Goal: Information Seeking & Learning: Learn about a topic

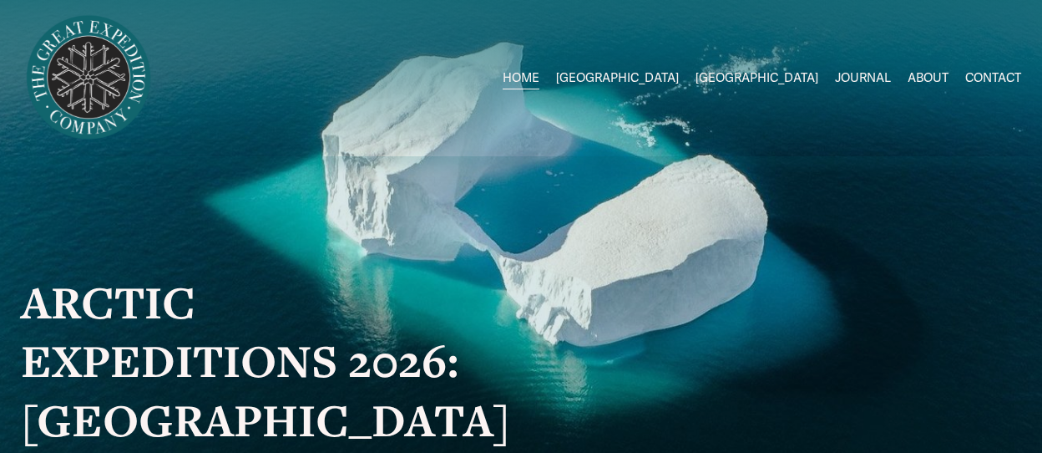
click at [0, 0] on span "2026 Expeditions" at bounding box center [0, 0] width 0 height 0
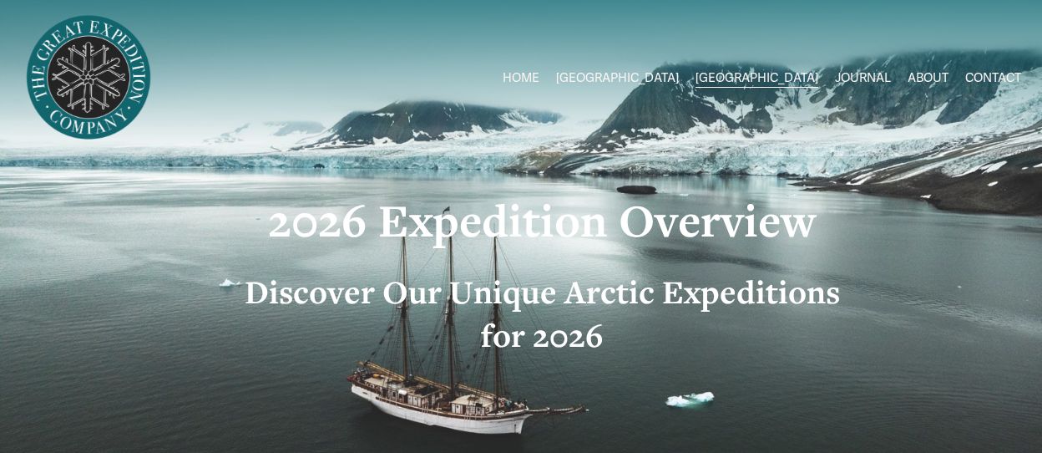
click at [0, 0] on span "Greenland W/[PERSON_NAME] & [PERSON_NAME]" at bounding box center [0, 0] width 0 height 0
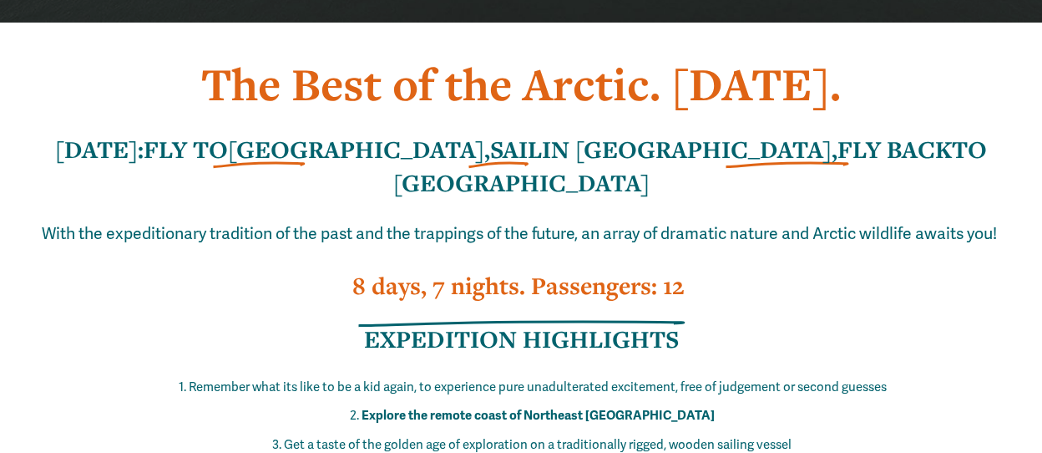
scroll to position [590, 0]
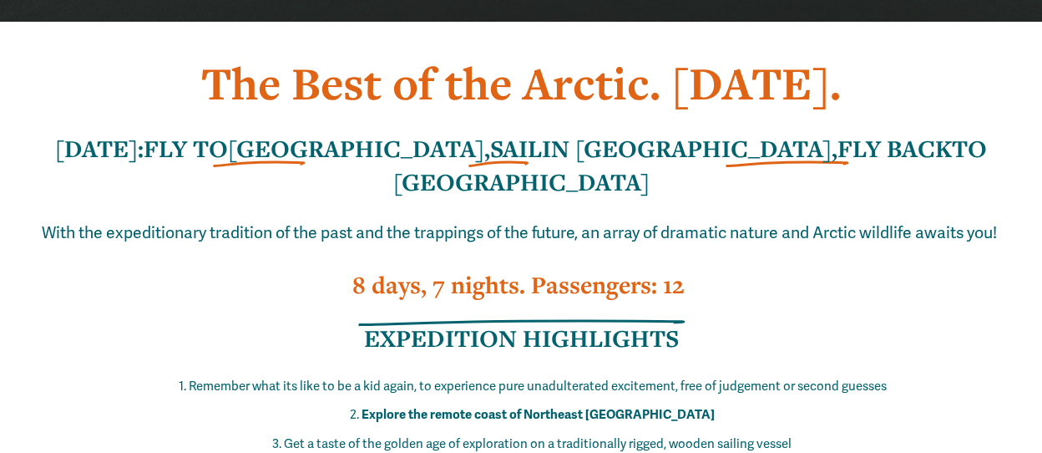
click at [104, 223] on span "With the expeditionary tradition of the past and the trappings of the future, a…" at bounding box center [520, 233] width 956 height 20
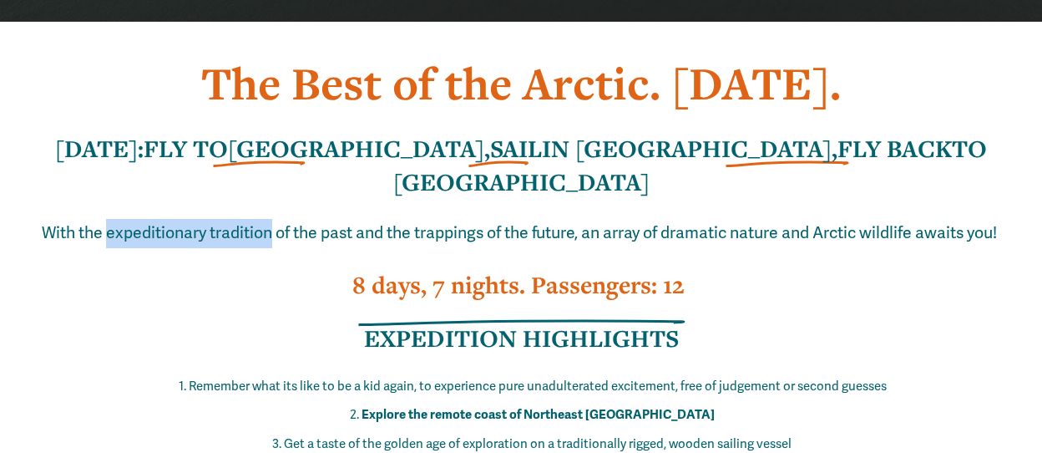
drag, startPoint x: 104, startPoint y: 140, endPoint x: 226, endPoint y: 155, distance: 122.8
click at [226, 223] on span "With the expeditionary tradition of the past and the trappings of the future, a…" at bounding box center [520, 233] width 956 height 20
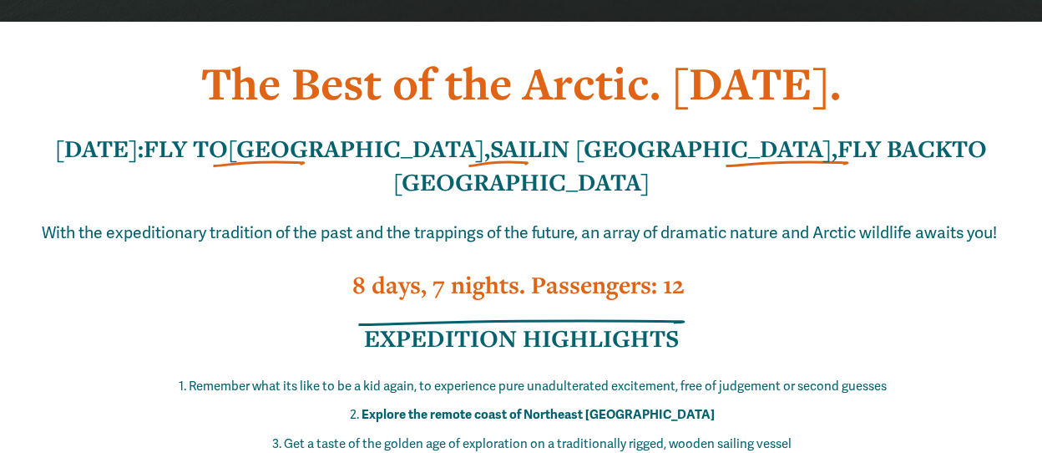
scroll to position [697, 0]
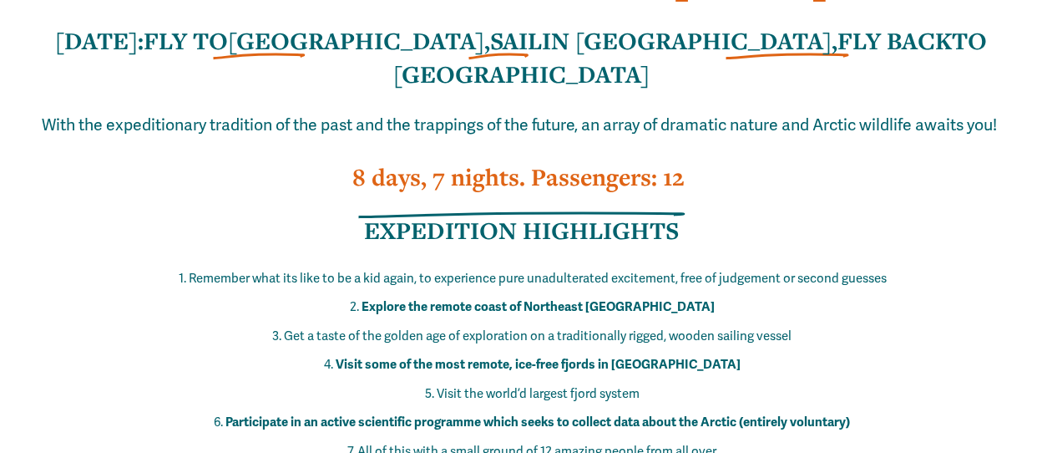
click at [336, 267] on p "Remember what its like to be a kid again, to experience pure unadulterated exci…" at bounding box center [537, 278] width 967 height 23
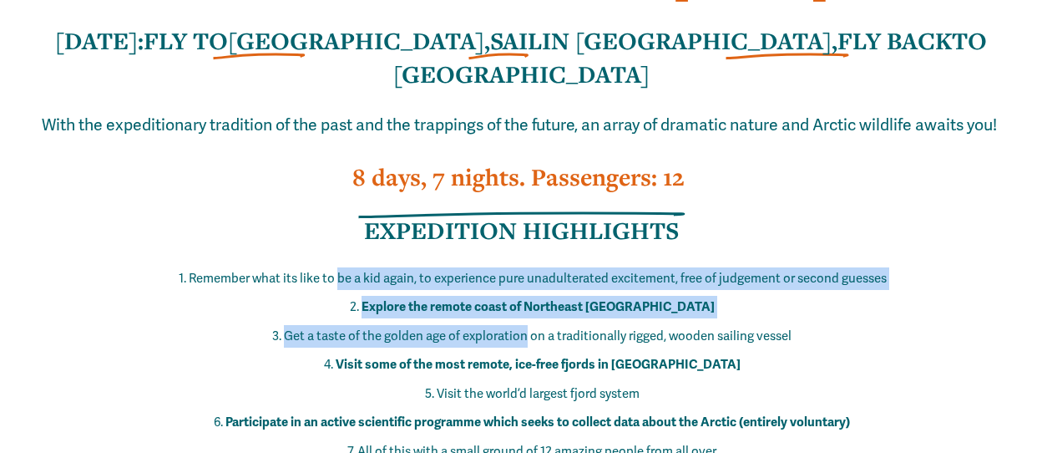
drag, startPoint x: 336, startPoint y: 195, endPoint x: 467, endPoint y: 258, distance: 145.7
click at [467, 267] on ol "Remember what its like to be a kid again, to experience pure unadulterated exci…" at bounding box center [521, 422] width 1001 height 311
click at [467, 325] on p "Get a taste of the golden age of exploration on a traditionally rigged, wooden …" at bounding box center [537, 336] width 967 height 23
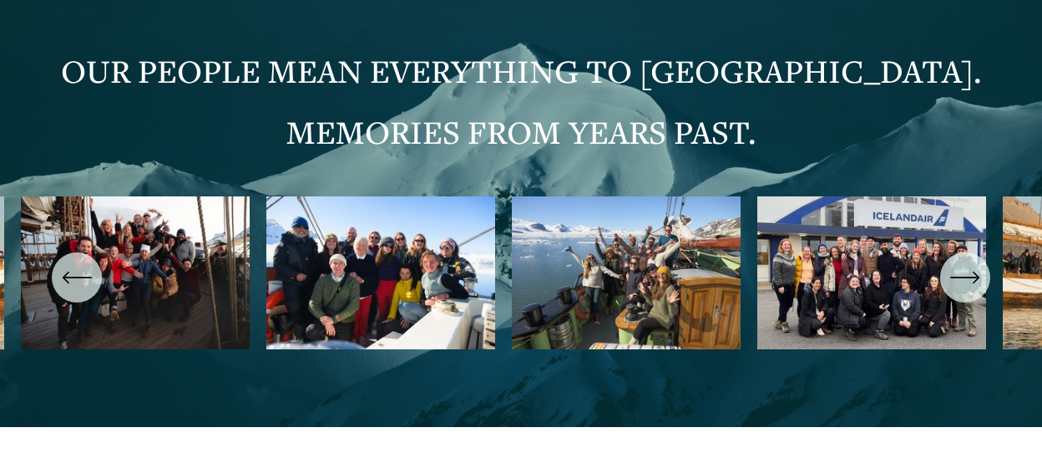
scroll to position [2961, 0]
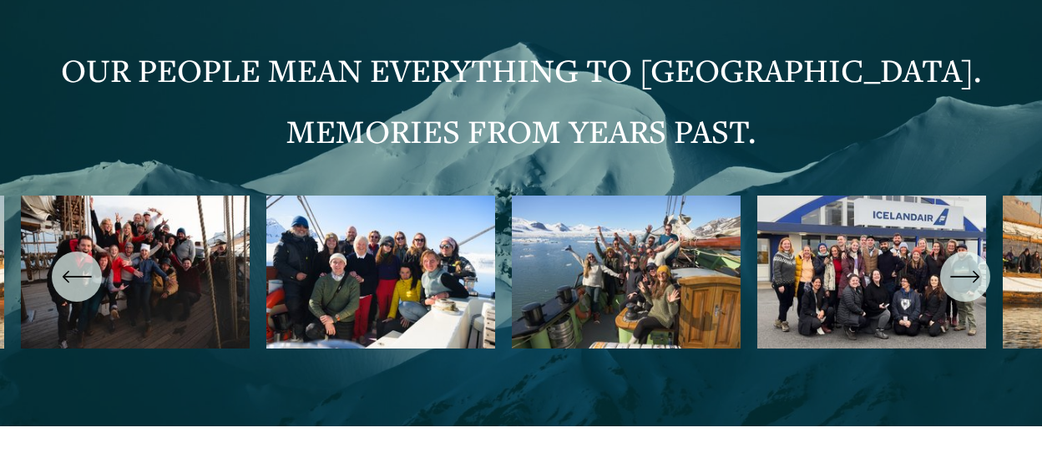
click at [70, 251] on div "\a \a Previous\a \a \a" at bounding box center [77, 276] width 50 height 50
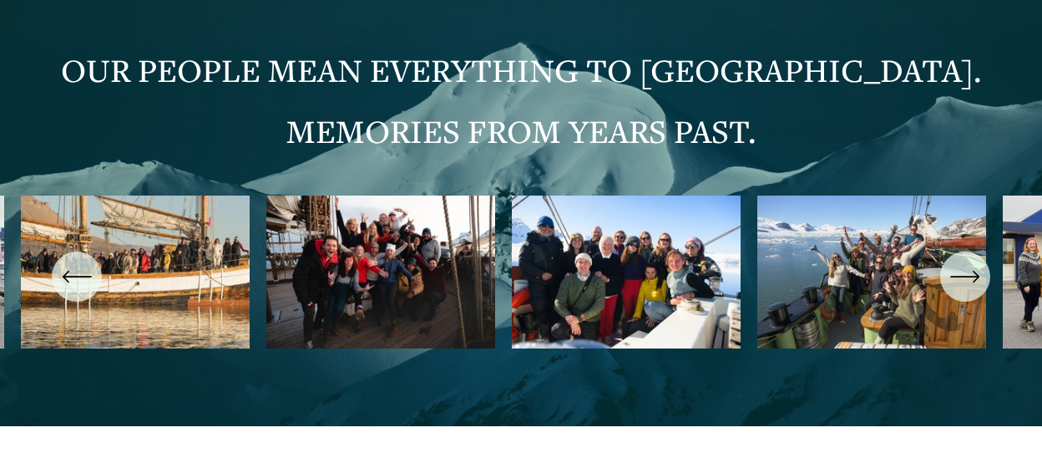
click at [70, 251] on div "\a \a Previous\a \a \a" at bounding box center [77, 276] width 50 height 50
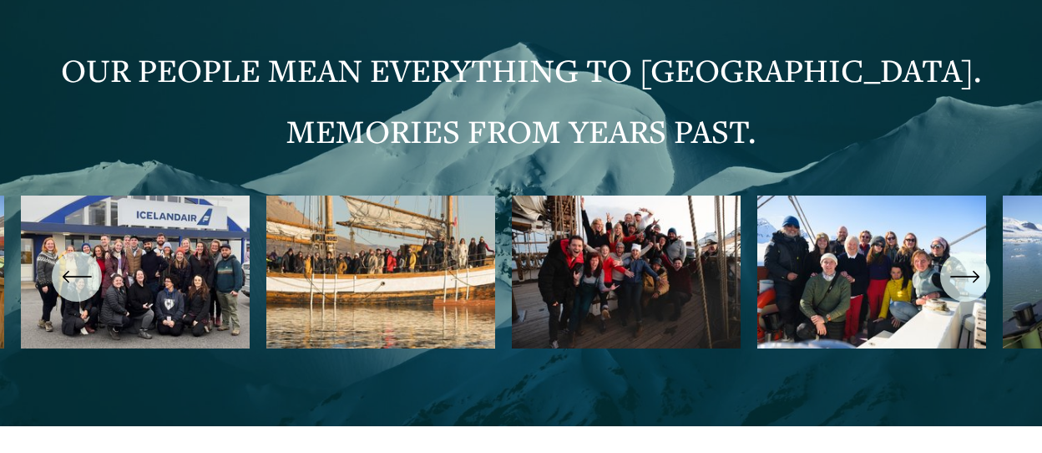
click at [693, 195] on ul "Carousel" at bounding box center [521, 276] width 1001 height 162
click at [629, 212] on ul "Carousel" at bounding box center [521, 276] width 1001 height 162
click at [586, 195] on ul "Carousel" at bounding box center [521, 276] width 1001 height 162
click at [58, 251] on div "\a \a Previous\a \a \a" at bounding box center [77, 276] width 50 height 50
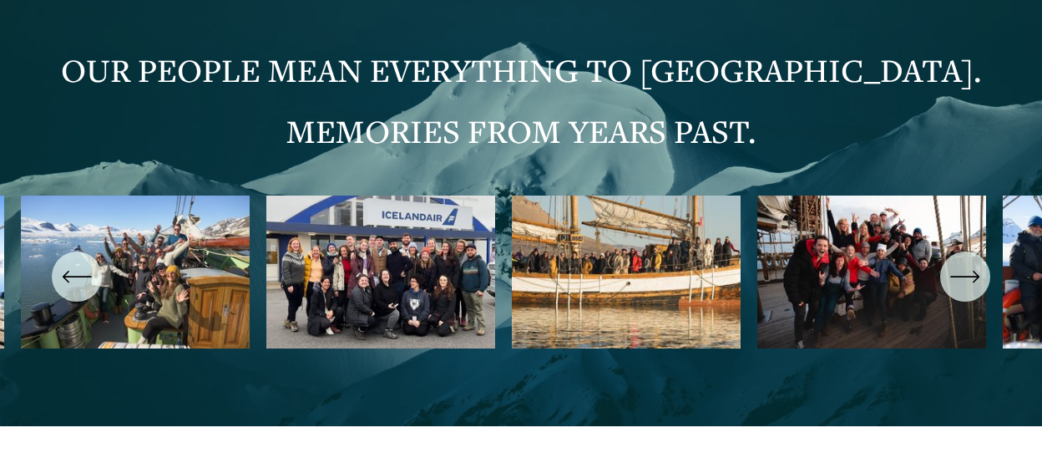
click at [959, 261] on icon "\a \a \a Next\a \a" at bounding box center [966, 276] width 30 height 30
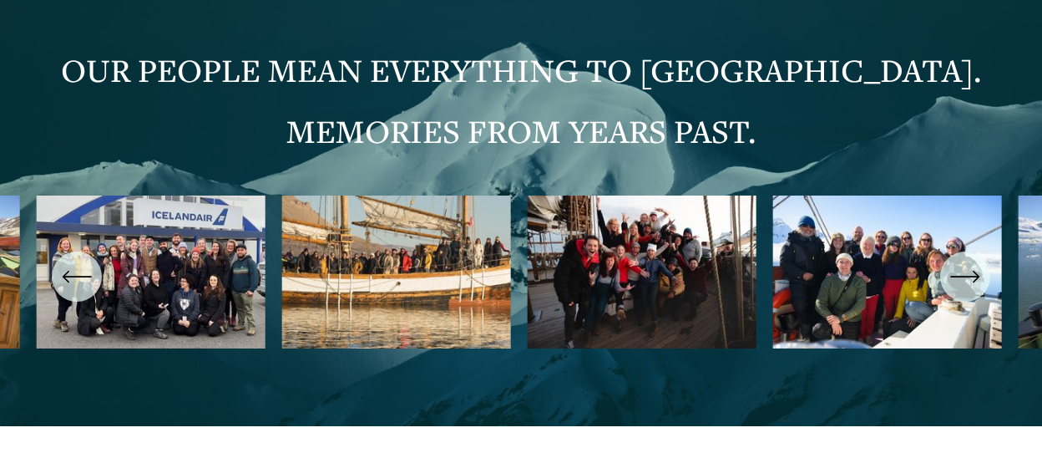
click at [959, 261] on icon "\a \a \a Next\a \a" at bounding box center [966, 276] width 30 height 30
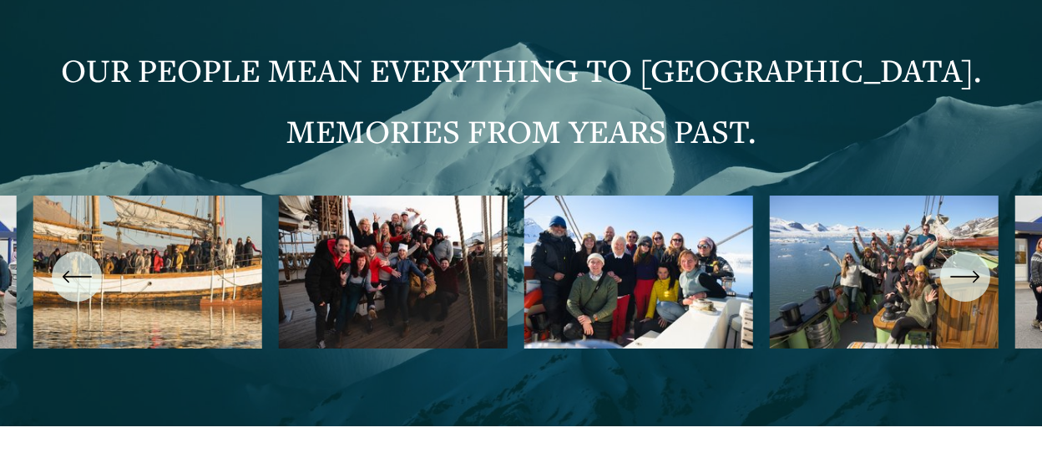
click at [959, 261] on icon "\a \a \a Next\a \a" at bounding box center [966, 276] width 30 height 30
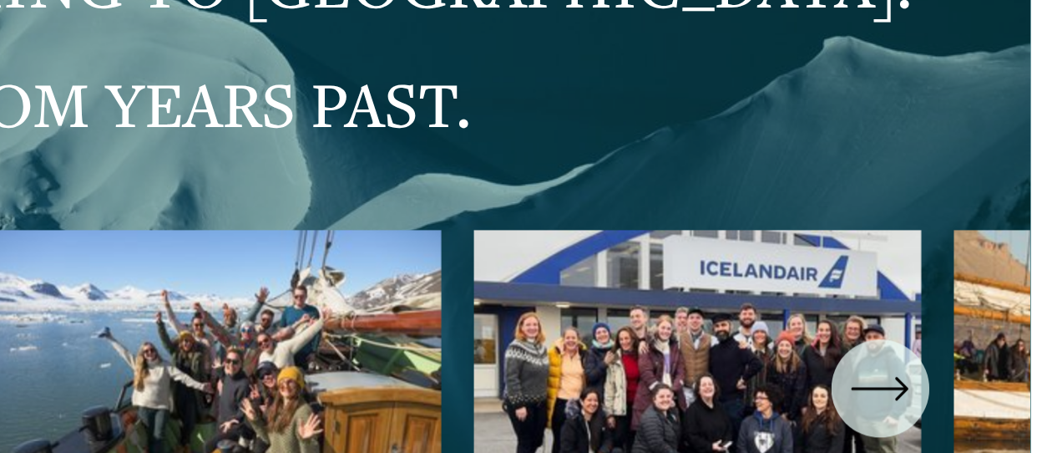
click at [981, 251] on div "\a \a \a Next\a \a" at bounding box center [966, 276] width 50 height 50
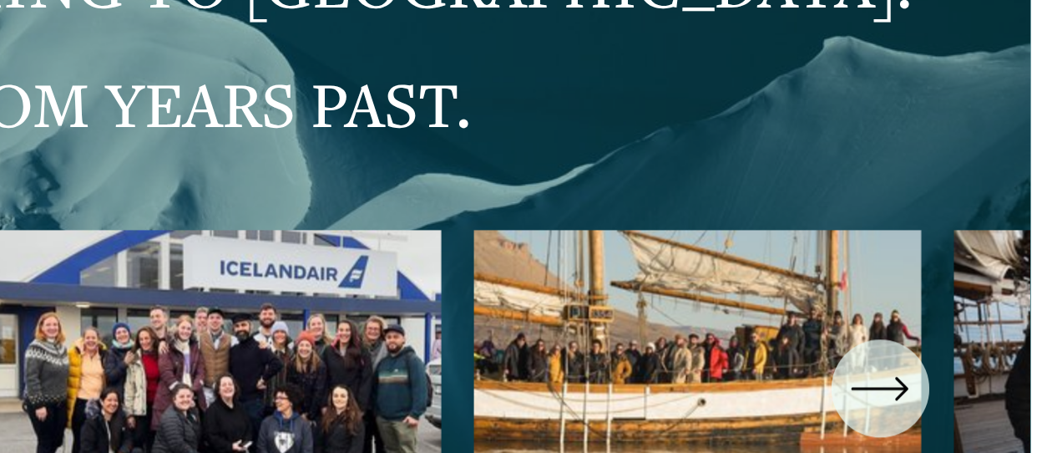
click at [981, 251] on div "\a \a \a Next\a \a" at bounding box center [966, 276] width 50 height 50
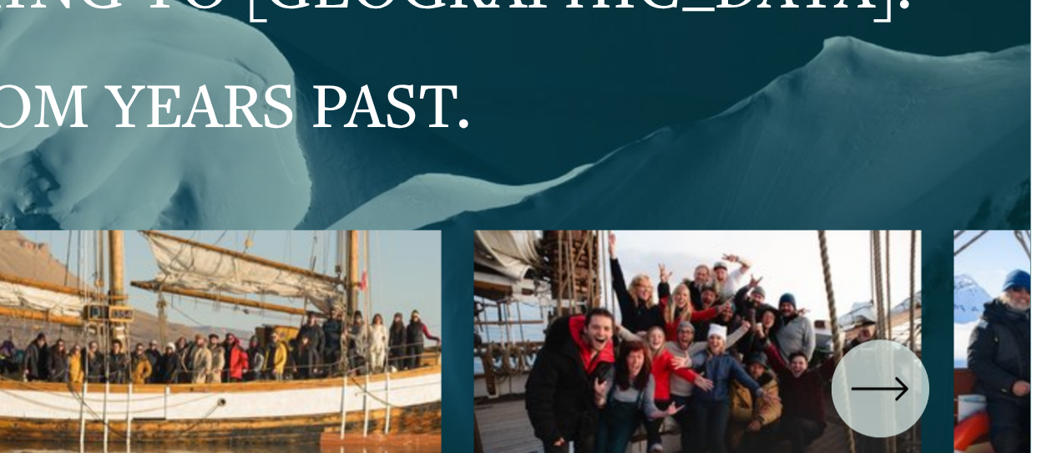
click at [976, 276] on icon "\a \a \a Next\a \a" at bounding box center [964, 276] width 27 height 0
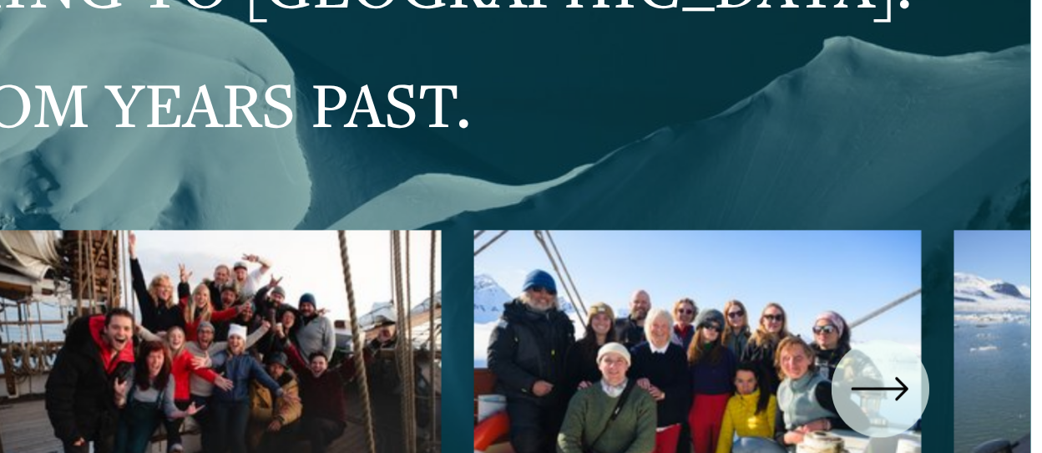
click at [976, 276] on icon "\a \a \a Next\a \a" at bounding box center [964, 276] width 27 height 0
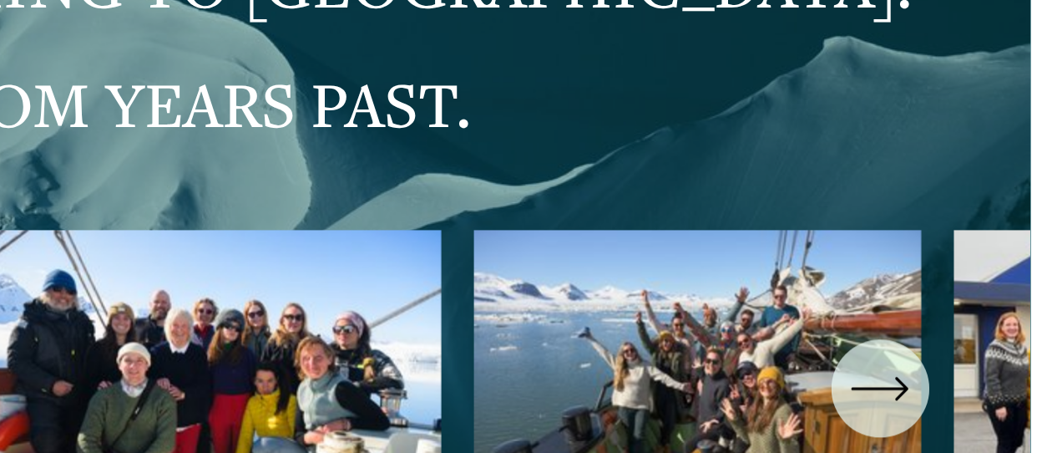
click at [976, 276] on icon "\a \a \a Next\a \a" at bounding box center [964, 276] width 27 height 0
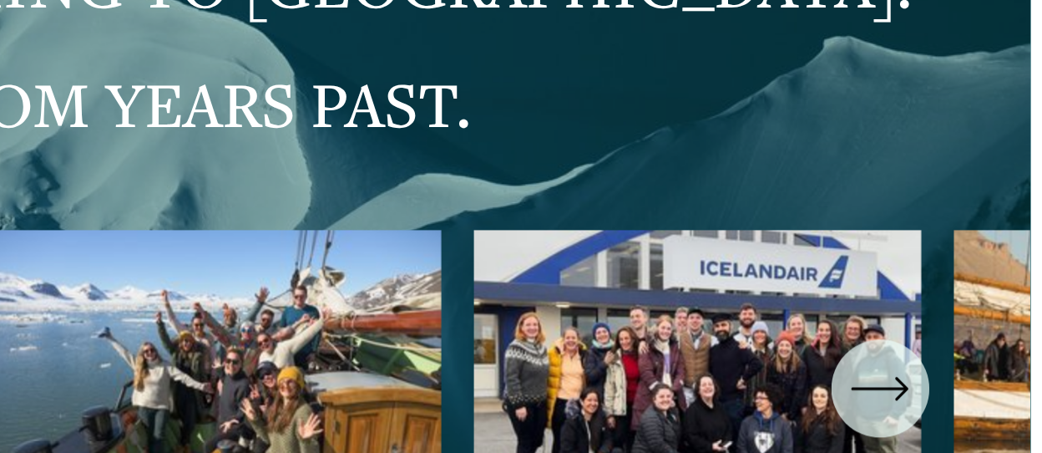
click at [976, 276] on icon "\a \a \a Next\a \a" at bounding box center [964, 276] width 27 height 0
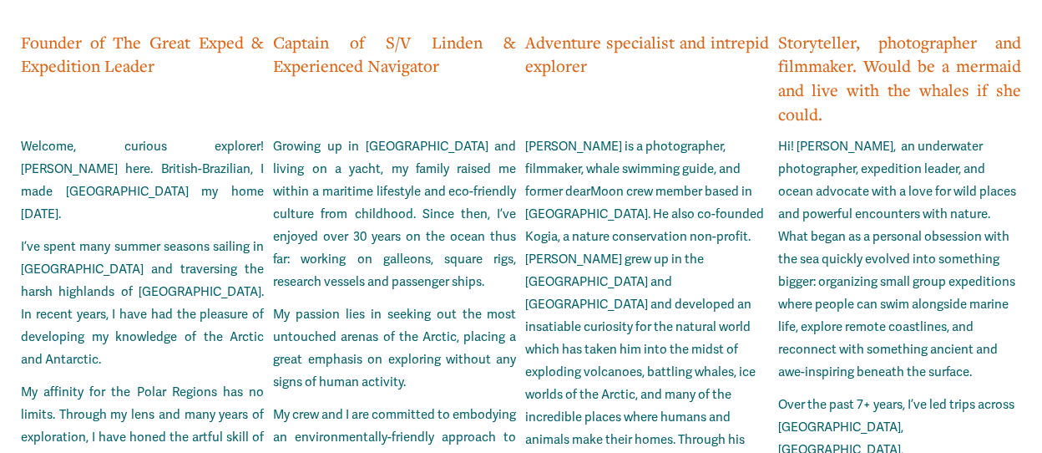
scroll to position [4050, 0]
click at [885, 134] on p "Hi! [PERSON_NAME], an underwater photographer, expedition leader, and ocean adv…" at bounding box center [899, 258] width 243 height 248
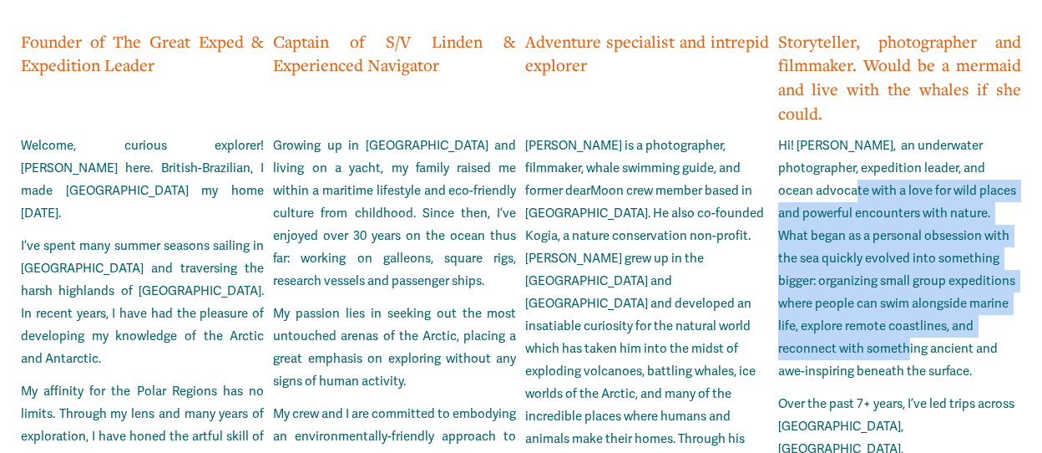
drag, startPoint x: 885, startPoint y: 101, endPoint x: 910, endPoint y: 256, distance: 157.4
click at [910, 256] on p "Hi! [PERSON_NAME], an underwater photographer, expedition leader, and ocean adv…" at bounding box center [899, 258] width 243 height 248
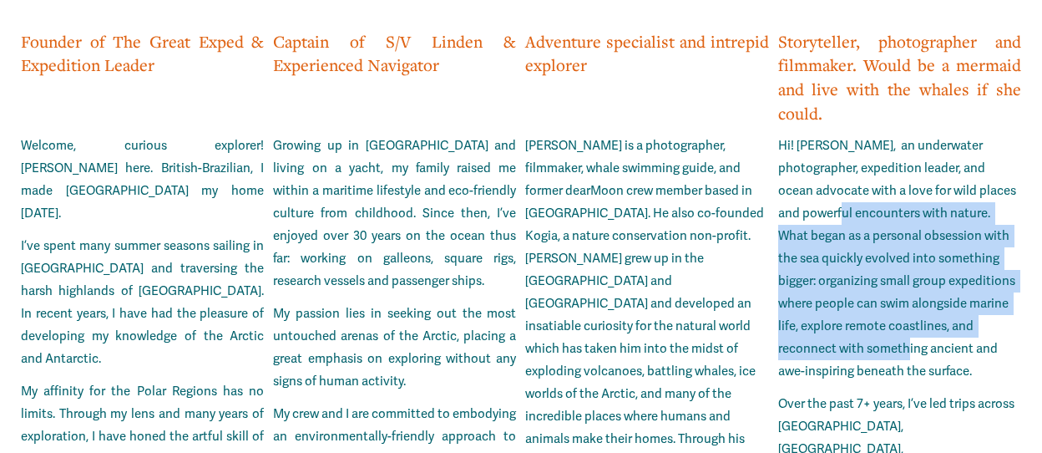
drag, startPoint x: 910, startPoint y: 256, endPoint x: 855, endPoint y: 137, distance: 131.2
click at [855, 137] on p "Hi! [PERSON_NAME], an underwater photographer, expedition leader, and ocean adv…" at bounding box center [899, 258] width 243 height 248
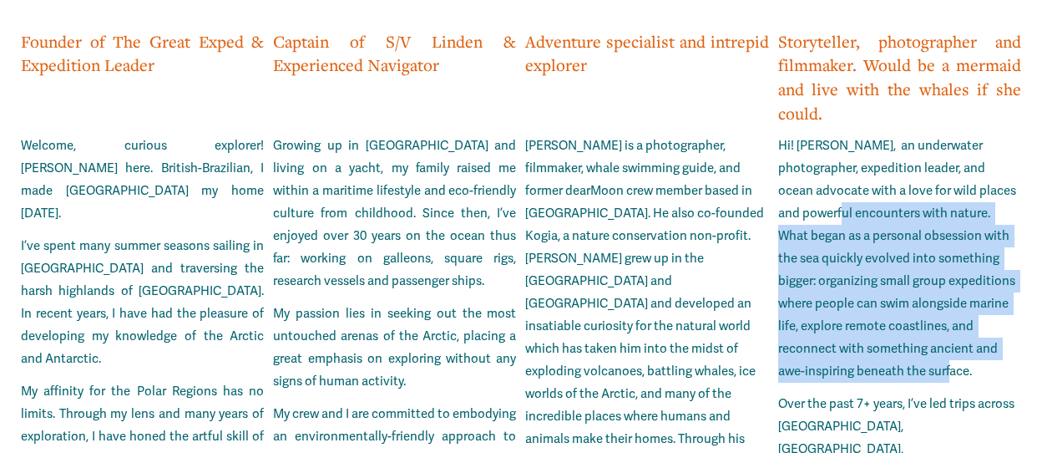
drag, startPoint x: 855, startPoint y: 137, endPoint x: 957, endPoint y: 289, distance: 183.0
click at [957, 289] on p "Hi! [PERSON_NAME], an underwater photographer, expedition leader, and ocean adv…" at bounding box center [899, 258] width 243 height 248
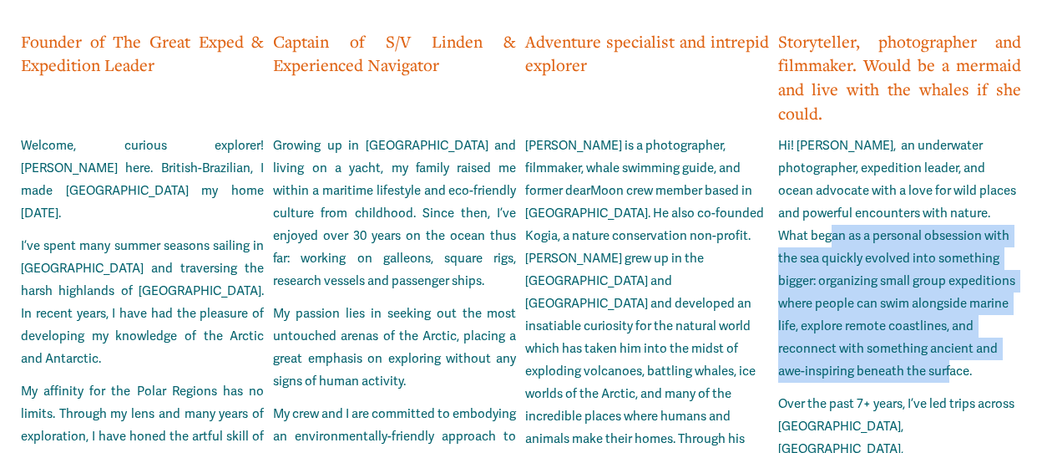
drag, startPoint x: 957, startPoint y: 289, endPoint x: 849, endPoint y: 144, distance: 180.9
click at [849, 144] on p "Hi! [PERSON_NAME], an underwater photographer, expedition leader, and ocean adv…" at bounding box center [899, 258] width 243 height 248
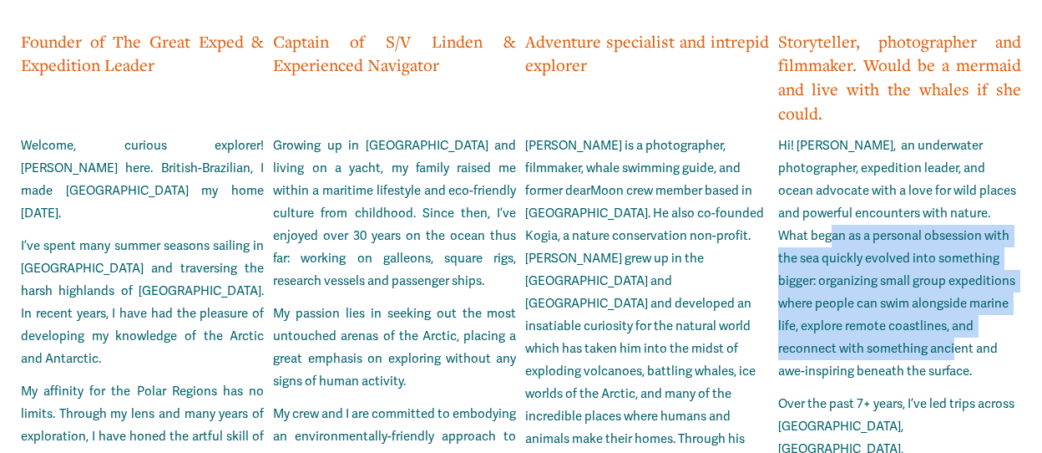
drag, startPoint x: 849, startPoint y: 144, endPoint x: 971, endPoint y: 268, distance: 174.2
click at [971, 268] on p "Hi! [PERSON_NAME], an underwater photographer, expedition leader, and ocean adv…" at bounding box center [899, 258] width 243 height 248
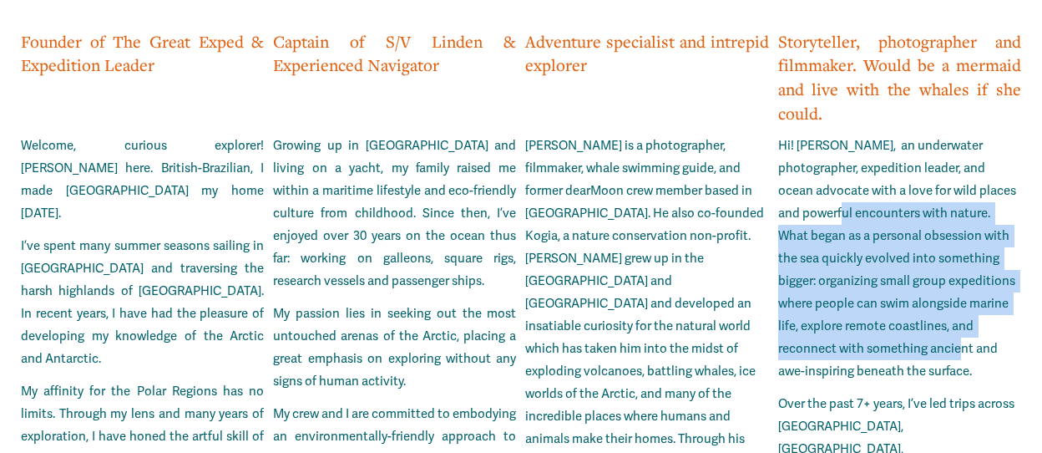
drag, startPoint x: 971, startPoint y: 268, endPoint x: 854, endPoint y: 136, distance: 176.3
click at [854, 136] on p "Hi! [PERSON_NAME], an underwater photographer, expedition leader, and ocean adv…" at bounding box center [899, 258] width 243 height 248
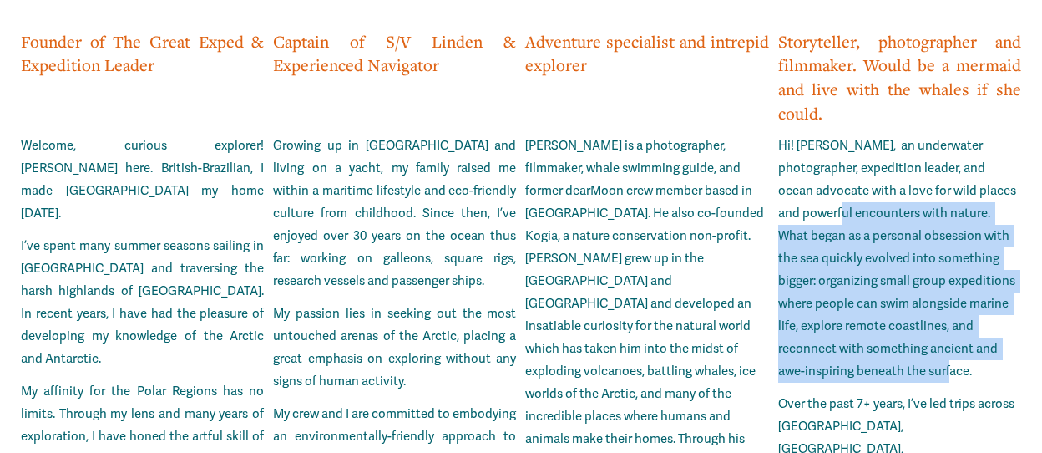
drag, startPoint x: 854, startPoint y: 136, endPoint x: 944, endPoint y: 282, distance: 171.3
click at [944, 282] on p "Hi! [PERSON_NAME], an underwater photographer, expedition leader, and ocean adv…" at bounding box center [899, 258] width 243 height 248
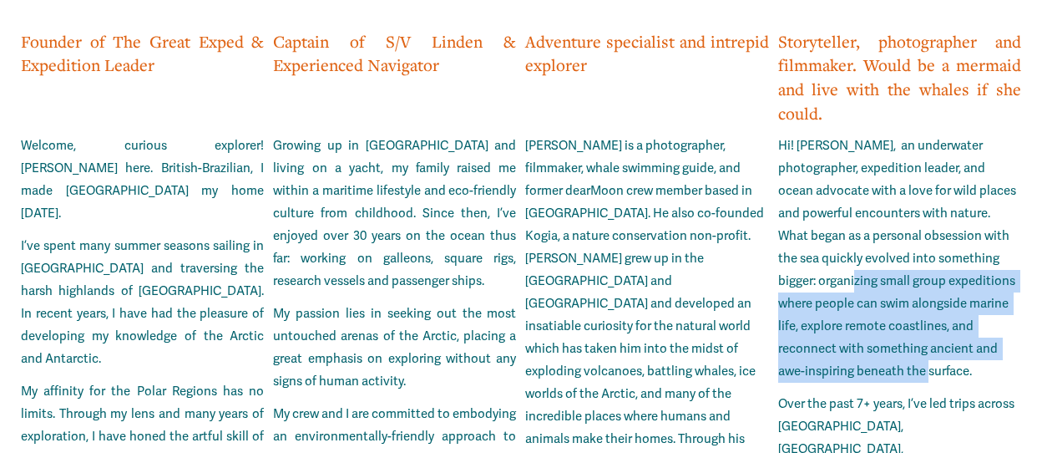
drag, startPoint x: 944, startPoint y: 282, endPoint x: 875, endPoint y: 194, distance: 112.5
click at [875, 194] on p "Hi! [PERSON_NAME], an underwater photographer, expedition leader, and ocean adv…" at bounding box center [899, 258] width 243 height 248
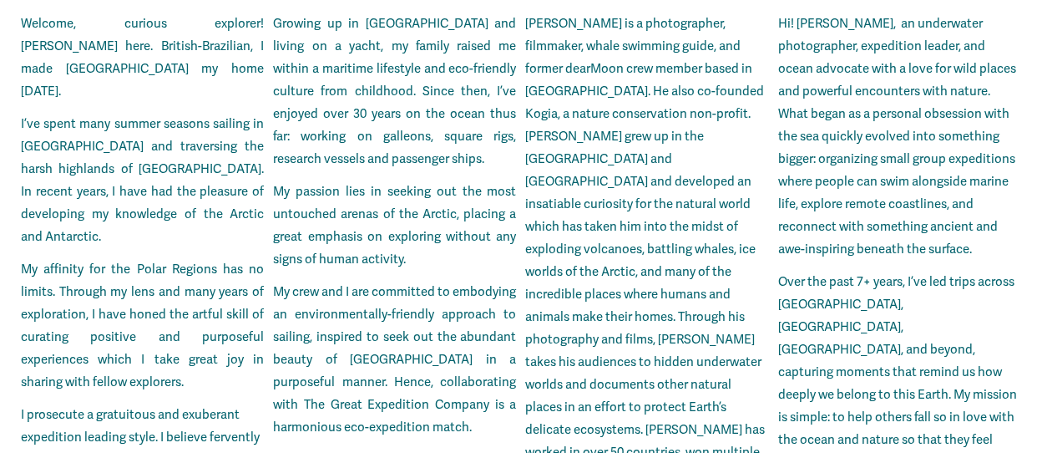
scroll to position [4176, 0]
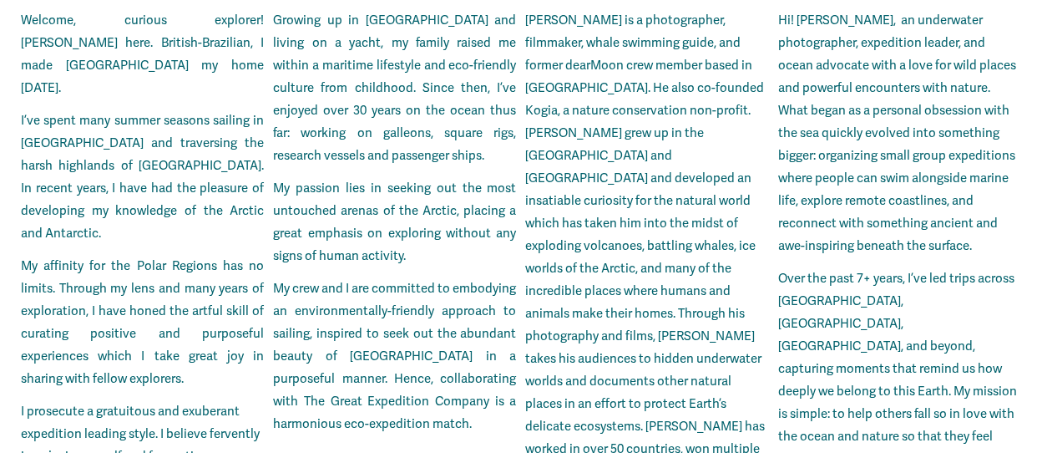
click at [875, 267] on p "Over the past 7+ years, I’ve led trips across [GEOGRAPHIC_DATA], [GEOGRAPHIC_DA…" at bounding box center [899, 368] width 243 height 203
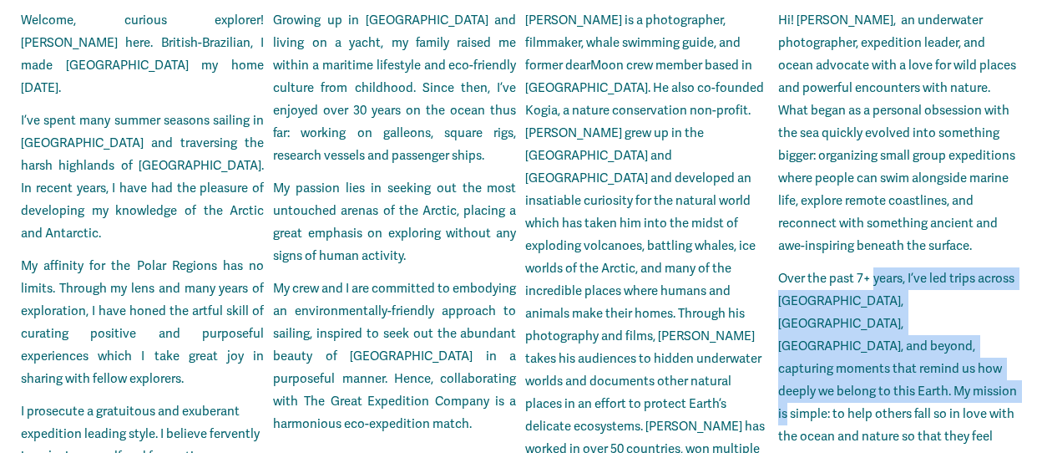
drag, startPoint x: 875, startPoint y: 194, endPoint x: 924, endPoint y: 292, distance: 109.5
click at [924, 292] on p "Over the past 7+ years, I’ve led trips across [GEOGRAPHIC_DATA], [GEOGRAPHIC_DA…" at bounding box center [899, 368] width 243 height 203
drag, startPoint x: 924, startPoint y: 292, endPoint x: 846, endPoint y: 190, distance: 127.5
click at [846, 267] on p "Over the past 7+ years, I’ve led trips across [GEOGRAPHIC_DATA], [GEOGRAPHIC_DA…" at bounding box center [899, 368] width 243 height 203
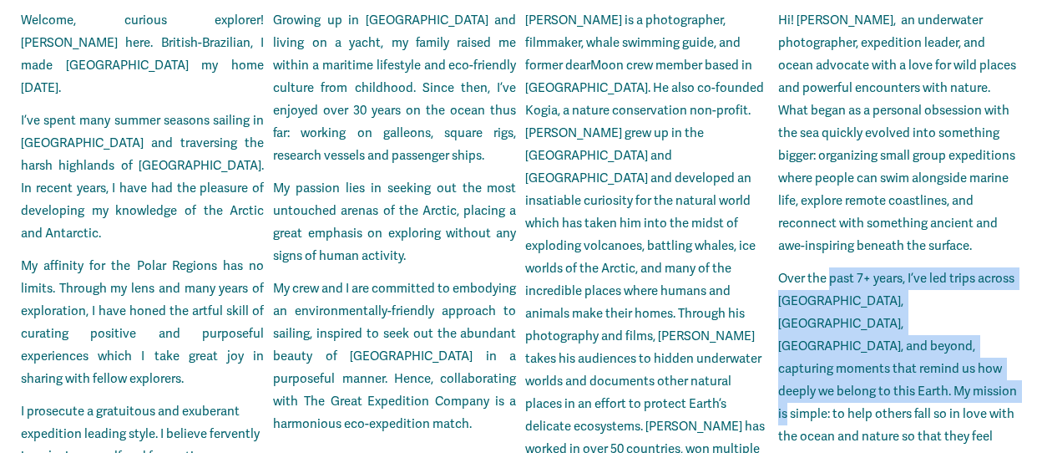
click at [846, 267] on p "Over the past 7+ years, I’ve led trips across [GEOGRAPHIC_DATA], [GEOGRAPHIC_DA…" at bounding box center [899, 368] width 243 height 203
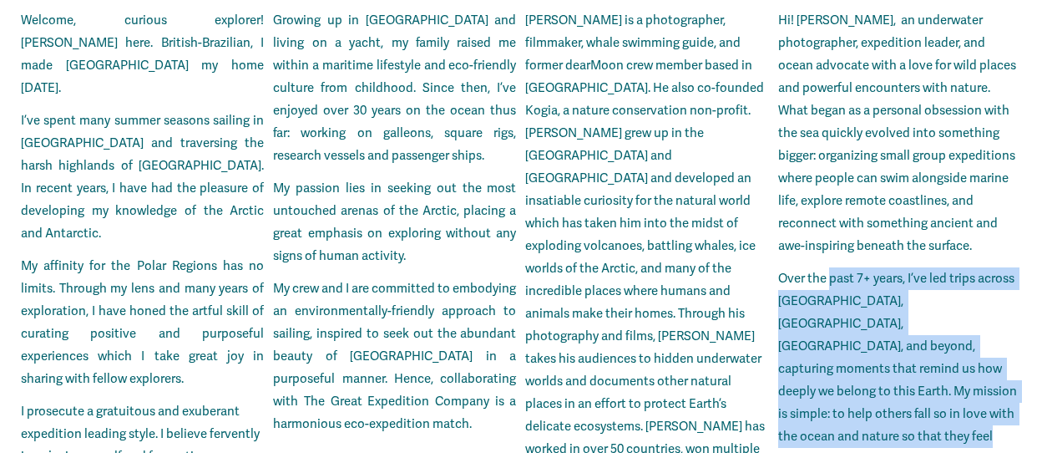
drag, startPoint x: 846, startPoint y: 190, endPoint x: 939, endPoint y: 331, distance: 168.2
click at [939, 331] on p "Over the past 7+ years, I’ve led trips across [GEOGRAPHIC_DATA], [GEOGRAPHIC_DA…" at bounding box center [899, 368] width 243 height 203
drag, startPoint x: 939, startPoint y: 331, endPoint x: 839, endPoint y: 198, distance: 166.4
click at [839, 267] on p "Over the past 7+ years, I’ve led trips across [GEOGRAPHIC_DATA], [GEOGRAPHIC_DA…" at bounding box center [899, 368] width 243 height 203
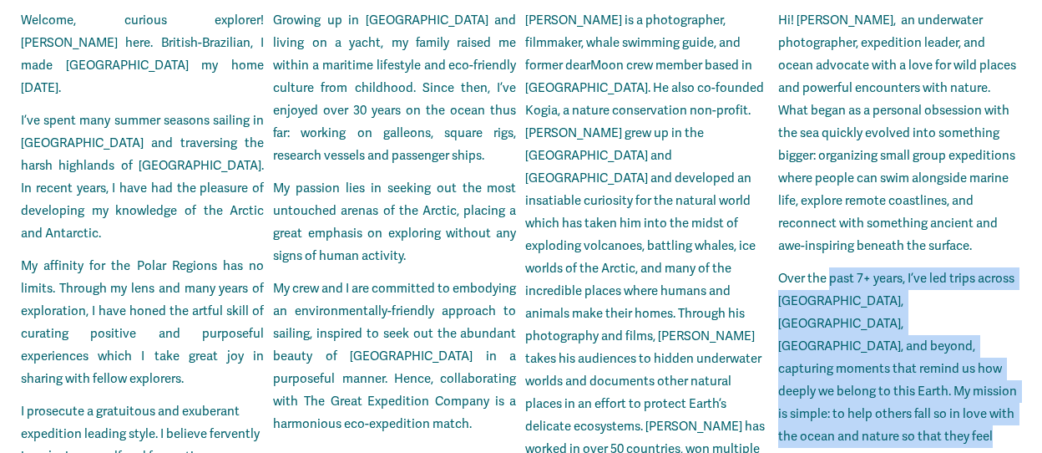
click at [839, 267] on p "Over the past 7+ years, I’ve led trips across [GEOGRAPHIC_DATA], [GEOGRAPHIC_DA…" at bounding box center [899, 368] width 243 height 203
drag, startPoint x: 839, startPoint y: 198, endPoint x: 936, endPoint y: 335, distance: 168.3
click at [936, 335] on p "Over the past 7+ years, I’ve led trips across [GEOGRAPHIC_DATA], [GEOGRAPHIC_DA…" at bounding box center [899, 368] width 243 height 203
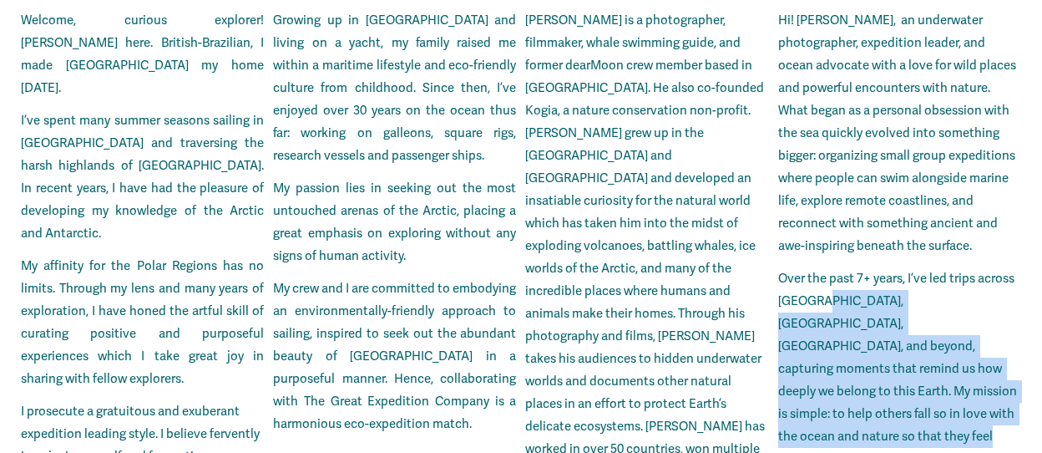
drag, startPoint x: 936, startPoint y: 335, endPoint x: 859, endPoint y: 207, distance: 149.6
click at [859, 267] on p "Over the past 7+ years, I’ve led trips across [GEOGRAPHIC_DATA], [GEOGRAPHIC_DA…" at bounding box center [899, 368] width 243 height 203
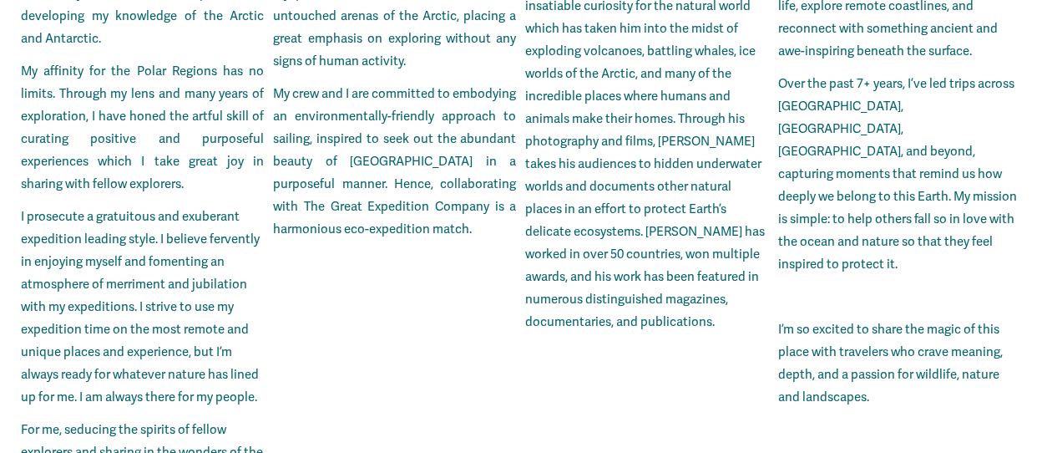
scroll to position [4371, 0]
click at [847, 317] on p "I’m so excited to share the magic of this place with travelers who crave meanin…" at bounding box center [899, 362] width 243 height 90
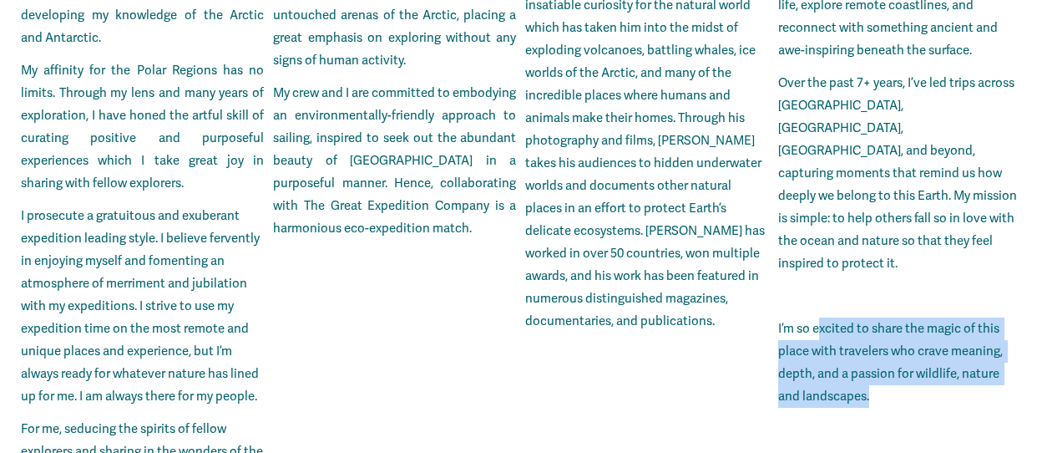
drag, startPoint x: 847, startPoint y: 195, endPoint x: 893, endPoint y: 273, distance: 90.2
click at [893, 317] on p "I’m so excited to share the magic of this place with travelers who crave meanin…" at bounding box center [899, 362] width 243 height 90
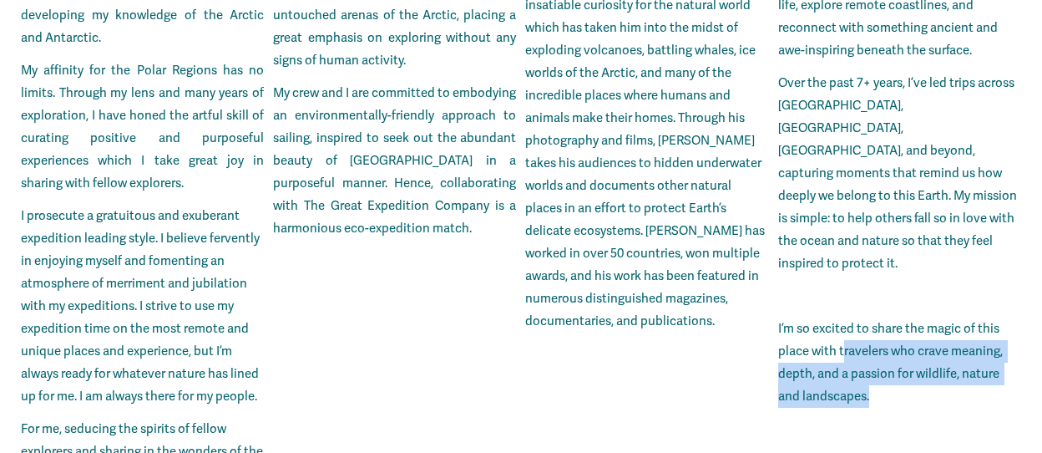
drag, startPoint x: 893, startPoint y: 273, endPoint x: 840, endPoint y: 205, distance: 85.7
click at [840, 317] on p "I’m so excited to share the magic of this place with travelers who crave meanin…" at bounding box center [899, 362] width 243 height 90
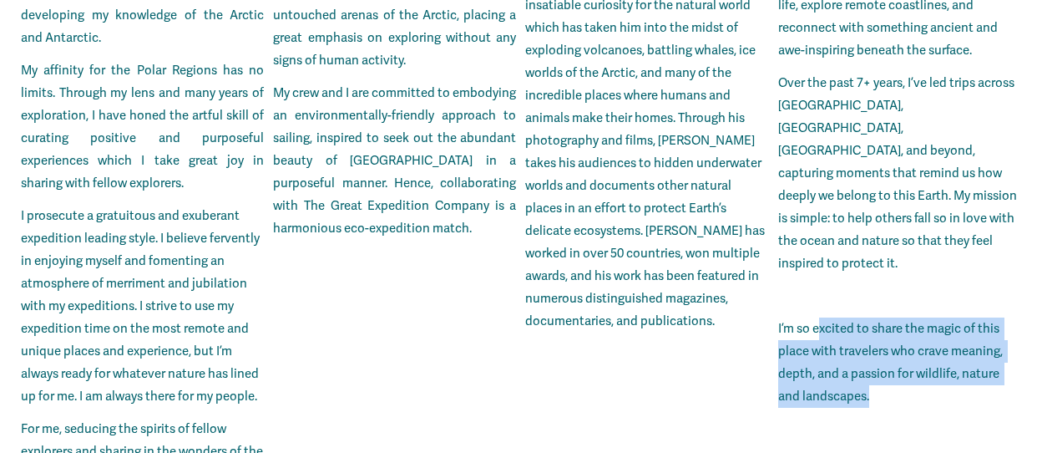
click at [840, 317] on p "I’m so excited to share the magic of this place with travelers who crave meanin…" at bounding box center [899, 362] width 243 height 90
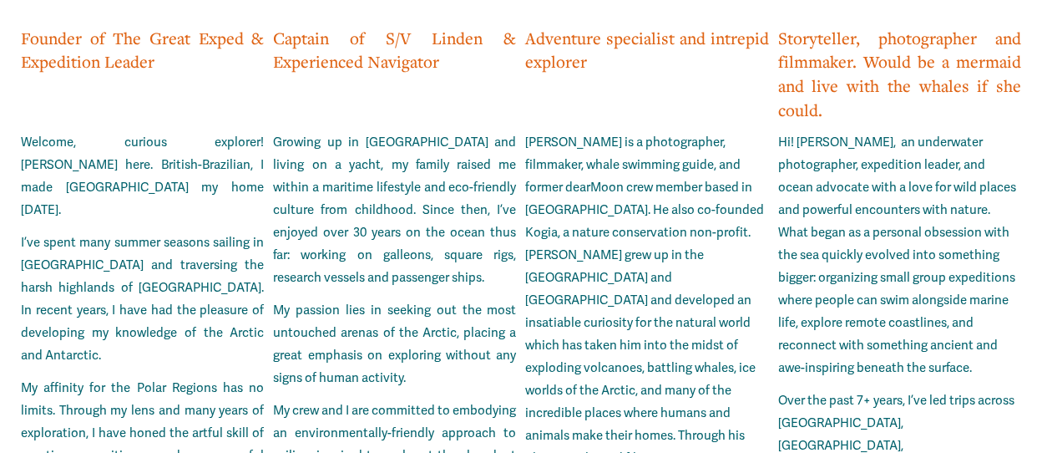
scroll to position [4054, 0]
click at [119, 234] on span "I’ve spent many summer seasons sailing in [GEOGRAPHIC_DATA] and traversing the …" at bounding box center [142, 298] width 243 height 128
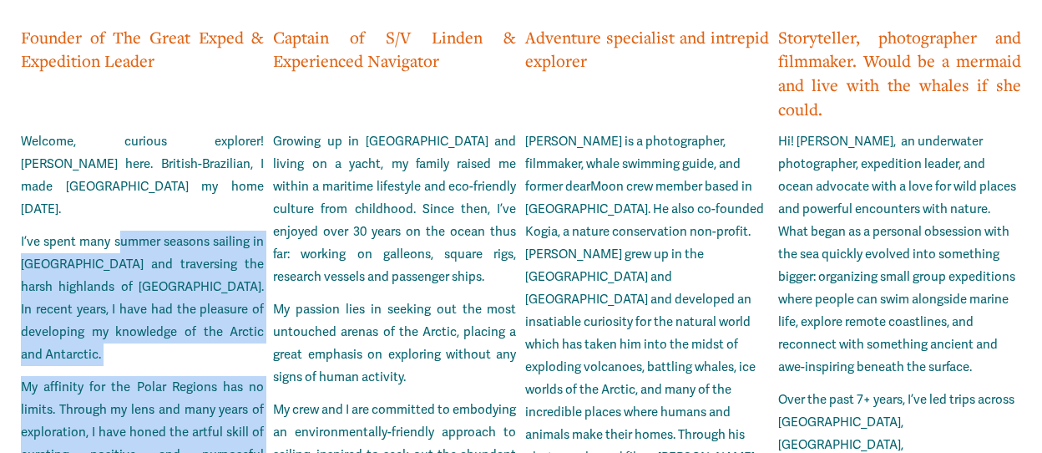
drag, startPoint x: 119, startPoint y: 133, endPoint x: 168, endPoint y: 408, distance: 279.2
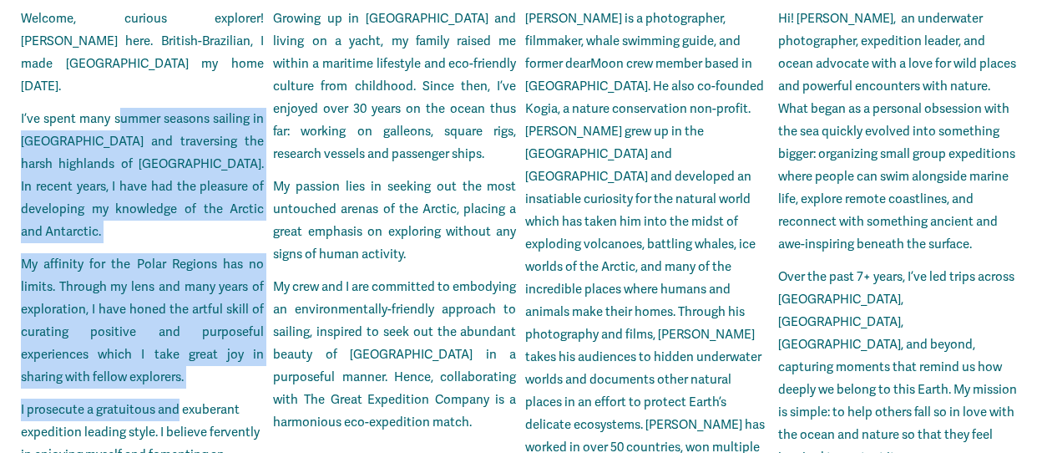
scroll to position [4197, 0]
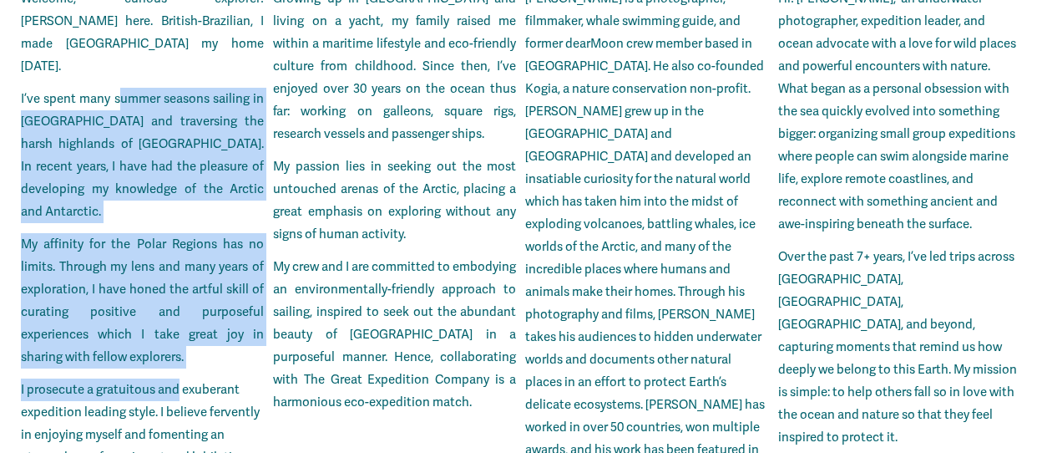
click at [113, 236] on span "My affinity for the Polar Regions has no limits. Through my lens and many years…" at bounding box center [142, 300] width 243 height 128
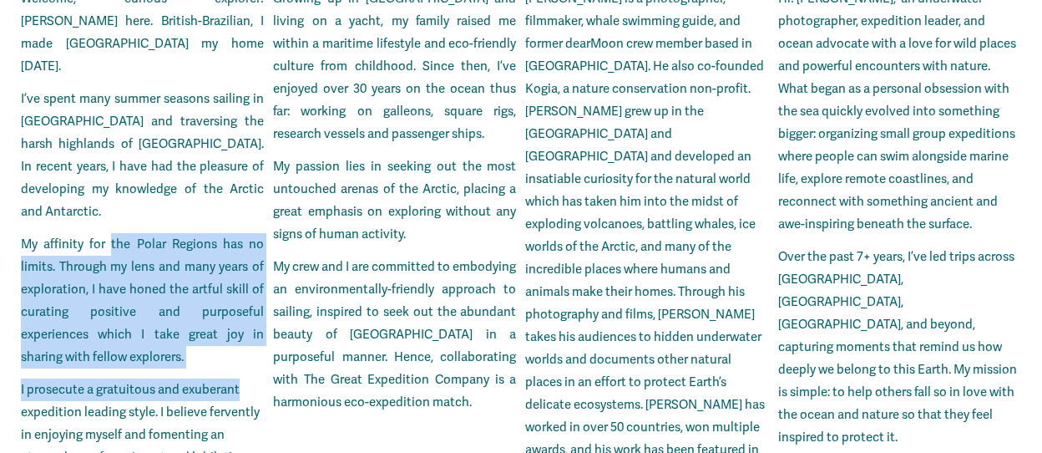
drag, startPoint x: 113, startPoint y: 107, endPoint x: 214, endPoint y: 241, distance: 168.2
click at [214, 241] on div "Welcome, curious explorer! [PERSON_NAME] here. British-Brazilian, I made [GEOGR…" at bounding box center [142, 368] width 243 height 762
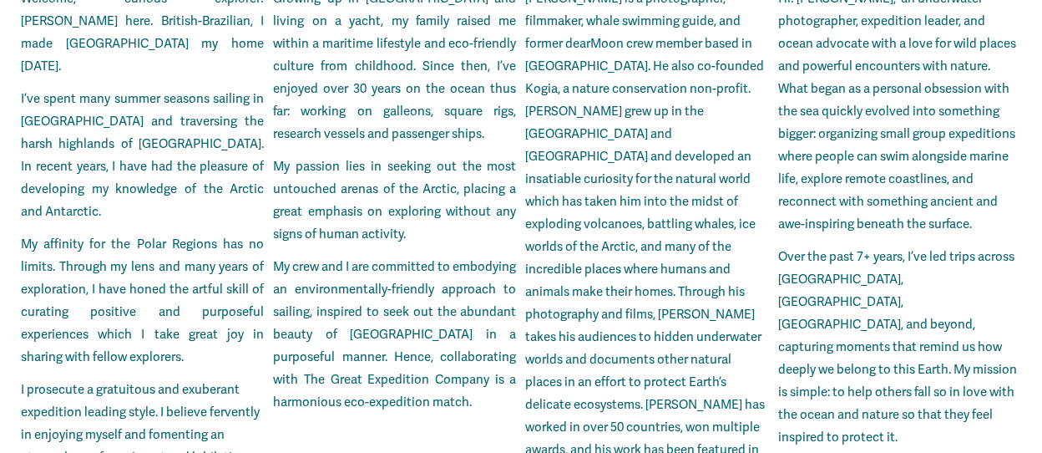
click at [187, 233] on p "My affinity for the Polar Regions has no limits. Through my lens and many years…" at bounding box center [142, 300] width 243 height 135
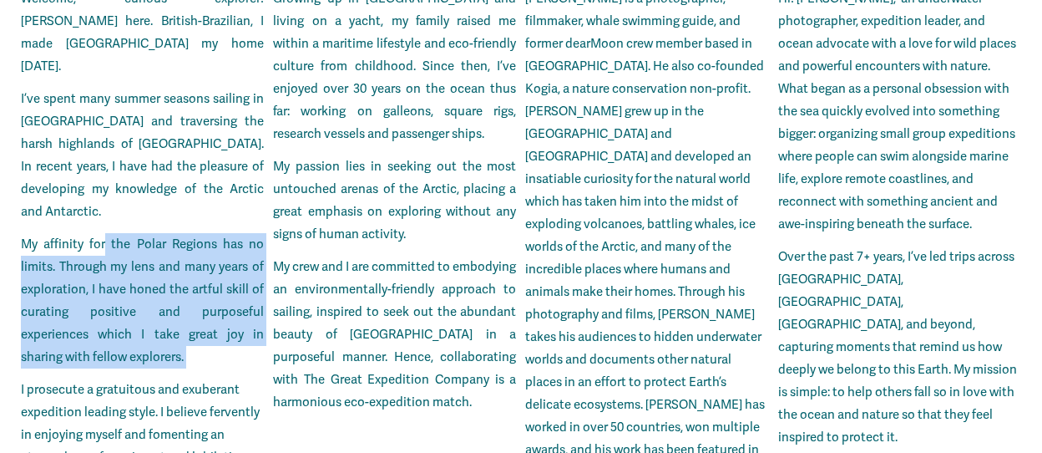
drag, startPoint x: 187, startPoint y: 226, endPoint x: 109, endPoint y: 114, distance: 137.4
click at [109, 233] on p "My affinity for the Polar Regions has no limits. Through my lens and many years…" at bounding box center [142, 300] width 243 height 135
click at [109, 236] on span "My affinity for the Polar Regions has no limits. Through my lens and many years…" at bounding box center [142, 300] width 243 height 128
drag, startPoint x: 109, startPoint y: 114, endPoint x: 202, endPoint y: 228, distance: 147.8
click at [202, 233] on p "My affinity for the Polar Regions has no limits. Through my lens and many years…" at bounding box center [142, 300] width 243 height 135
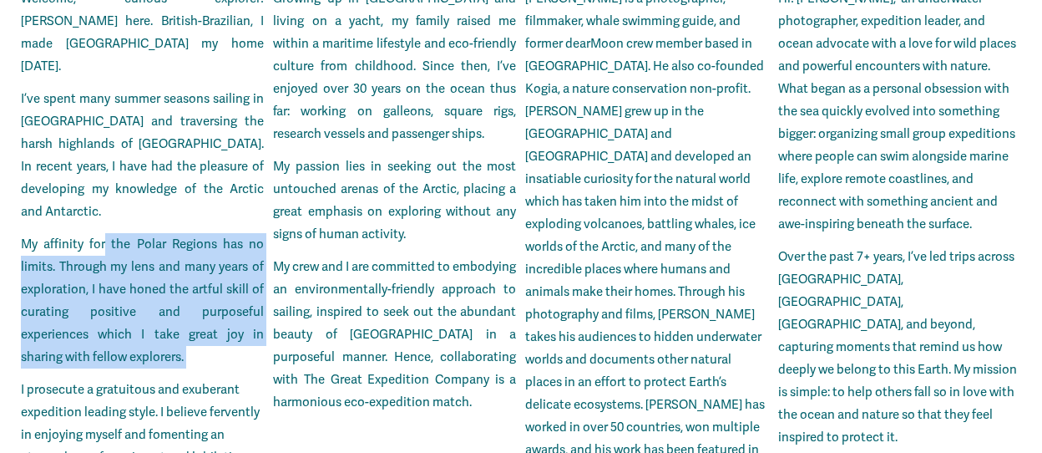
click at [202, 233] on p "My affinity for the Polar Regions has no limits. Through my lens and many years…" at bounding box center [142, 300] width 243 height 135
drag, startPoint x: 202, startPoint y: 228, endPoint x: 103, endPoint y: 113, distance: 152.2
click at [103, 233] on p "My affinity for the Polar Regions has no limits. Through my lens and many years…" at bounding box center [142, 300] width 243 height 135
click at [103, 236] on span "My affinity for the Polar Regions has no limits. Through my lens and many years…" at bounding box center [142, 300] width 243 height 128
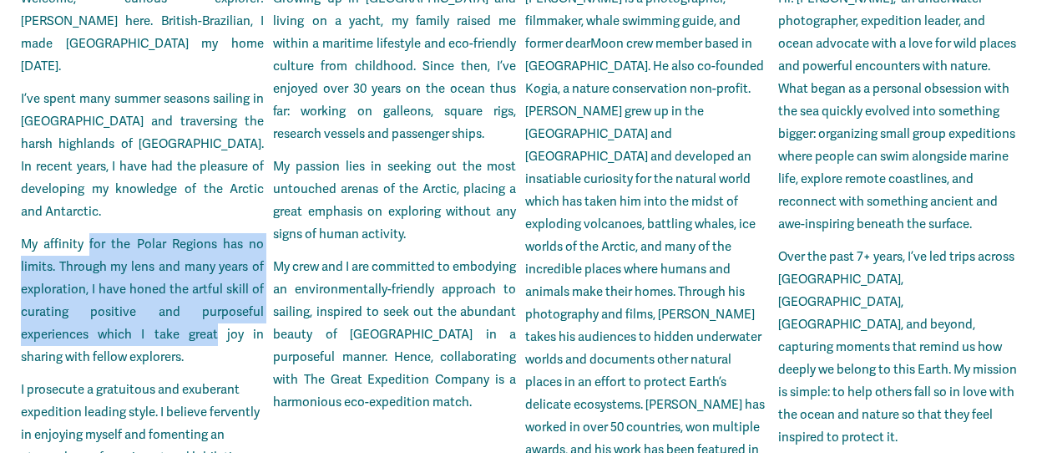
drag, startPoint x: 103, startPoint y: 113, endPoint x: 204, endPoint y: 214, distance: 142.9
click at [204, 233] on p "My affinity for the Polar Regions has no limits. Through my lens and many years…" at bounding box center [142, 300] width 243 height 135
drag, startPoint x: 204, startPoint y: 214, endPoint x: 112, endPoint y: 108, distance: 140.3
click at [112, 233] on p "My affinity for the Polar Regions has no limits. Through my lens and many years…" at bounding box center [142, 300] width 243 height 135
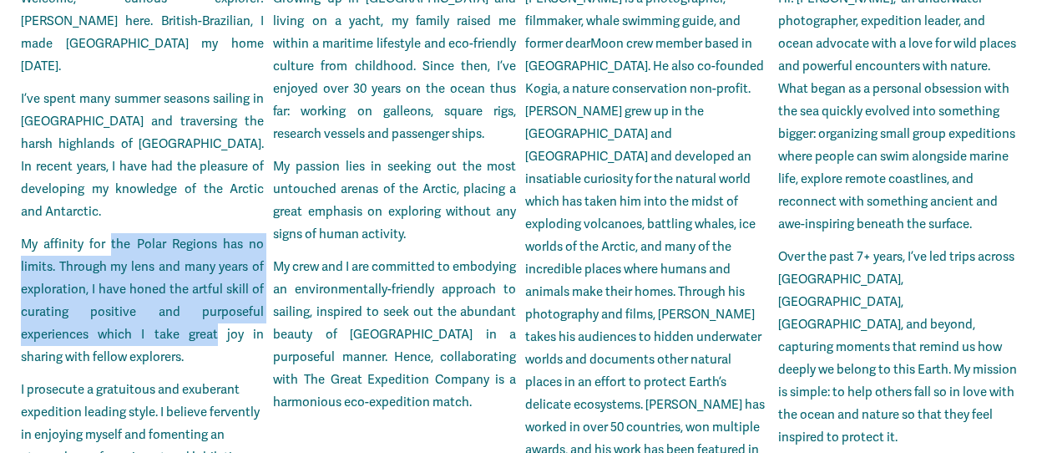
click at [112, 236] on span "My affinity for the Polar Regions has no limits. Through my lens and many years…" at bounding box center [142, 300] width 243 height 128
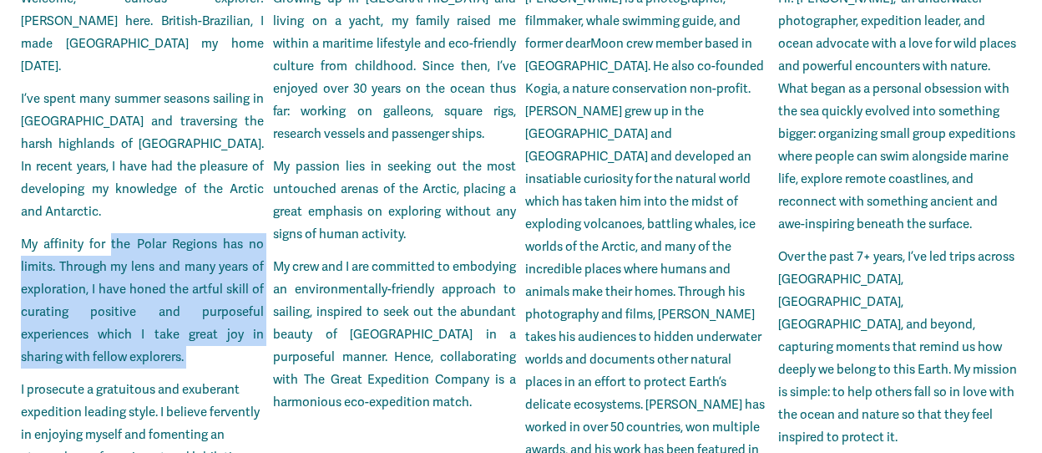
drag, startPoint x: 112, startPoint y: 108, endPoint x: 221, endPoint y: 236, distance: 168.9
click at [221, 236] on p "My affinity for the Polar Regions has no limits. Through my lens and many years…" at bounding box center [142, 300] width 243 height 135
drag, startPoint x: 221, startPoint y: 236, endPoint x: 122, endPoint y: 118, distance: 154.8
click at [122, 233] on p "My affinity for the Polar Regions has no limits. Through my lens and many years…" at bounding box center [142, 300] width 243 height 135
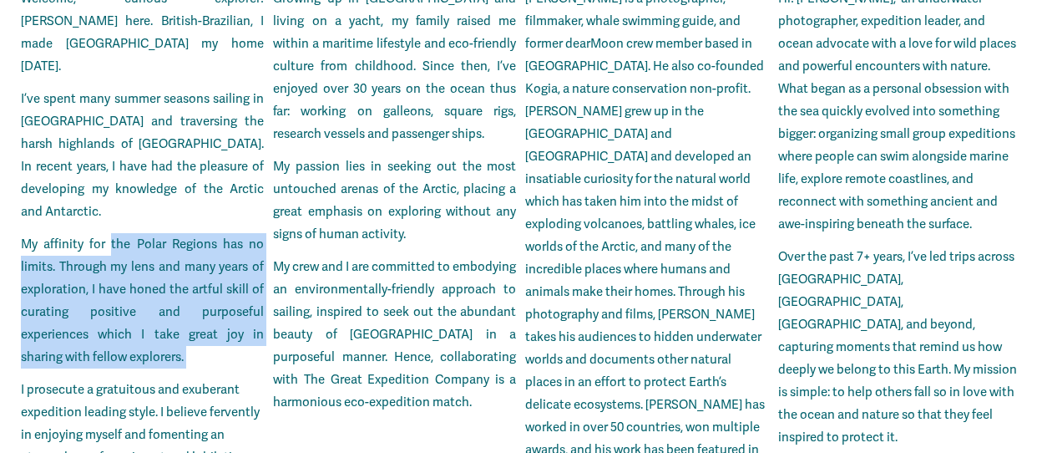
click at [122, 236] on span "My affinity for the Polar Regions has no limits. Through my lens and many years…" at bounding box center [142, 300] width 243 height 128
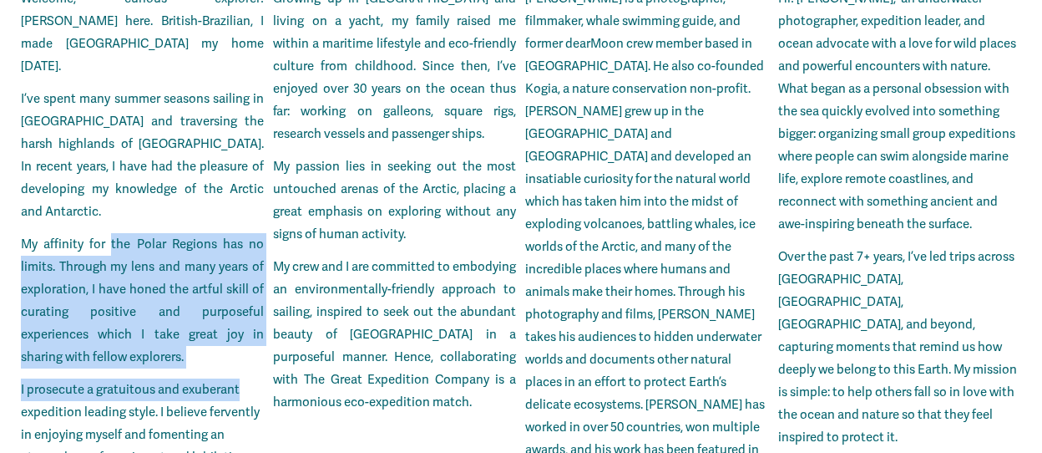
drag, startPoint x: 122, startPoint y: 118, endPoint x: 209, endPoint y: 249, distance: 157.3
click at [209, 249] on div "Welcome, curious explorer! [PERSON_NAME] here. British-Brazilian, I made [GEOGR…" at bounding box center [142, 368] width 243 height 762
click at [180, 236] on span "My affinity for the Polar Regions has no limits. Through my lens and many years…" at bounding box center [142, 300] width 243 height 128
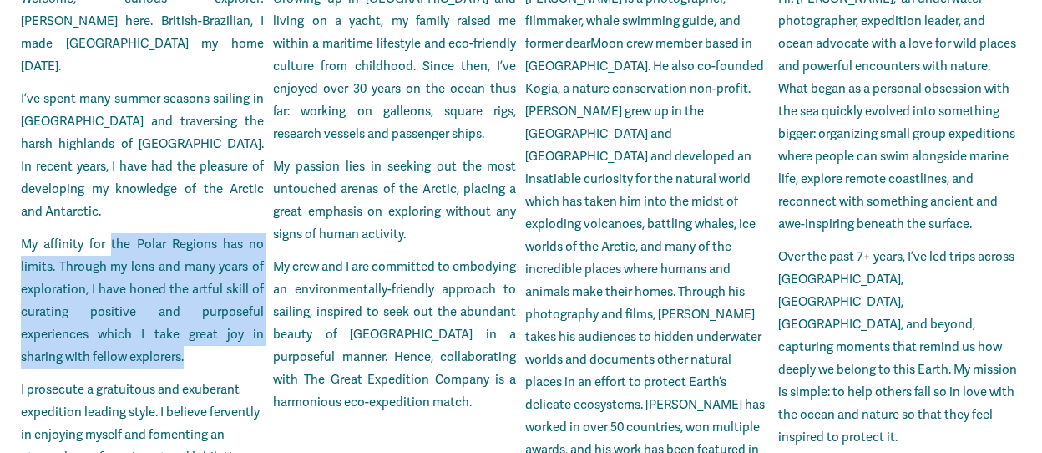
drag, startPoint x: 180, startPoint y: 220, endPoint x: 114, endPoint y: 111, distance: 126.6
click at [114, 236] on span "My affinity for the Polar Regions has no limits. Through my lens and many years…" at bounding box center [142, 300] width 243 height 128
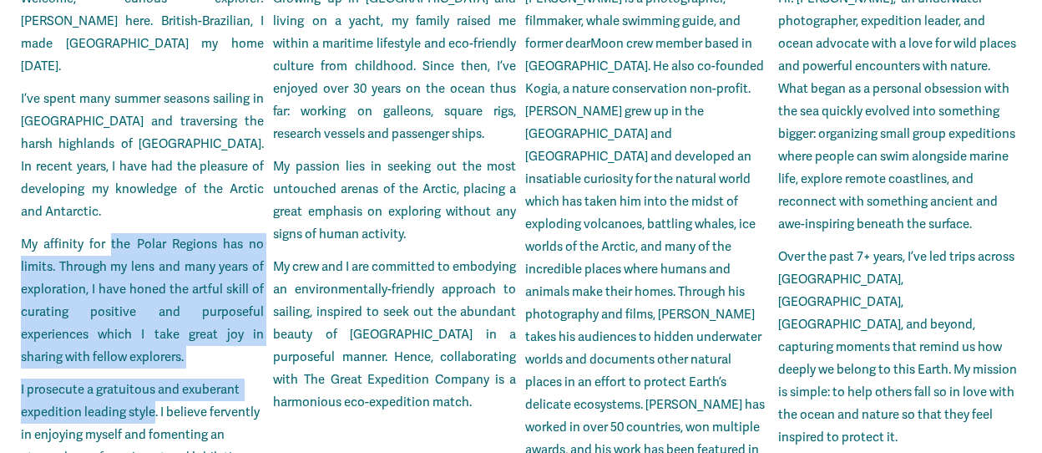
drag, startPoint x: 114, startPoint y: 111, endPoint x: 127, endPoint y: 287, distance: 176.7
click at [127, 287] on div "Welcome, curious explorer! [PERSON_NAME] here. British-Brazilian, I made [GEOGR…" at bounding box center [142, 368] width 243 height 762
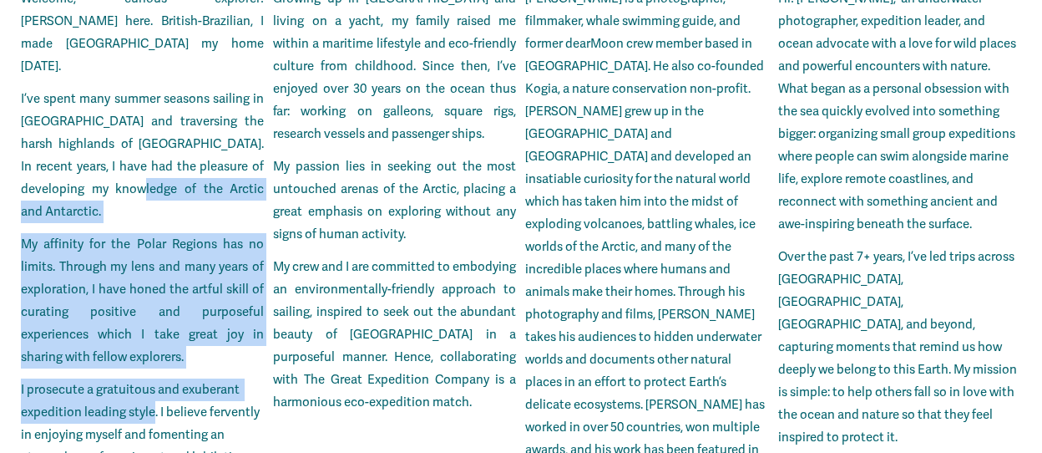
drag, startPoint x: 127, startPoint y: 287, endPoint x: 109, endPoint y: 93, distance: 195.4
click at [109, 93] on div "Welcome, curious explorer! [PERSON_NAME] here. British-Brazilian, I made [GEOGR…" at bounding box center [142, 368] width 243 height 762
click at [112, 236] on span "My affinity for the Polar Regions has no limits. Through my lens and many years…" at bounding box center [142, 300] width 243 height 128
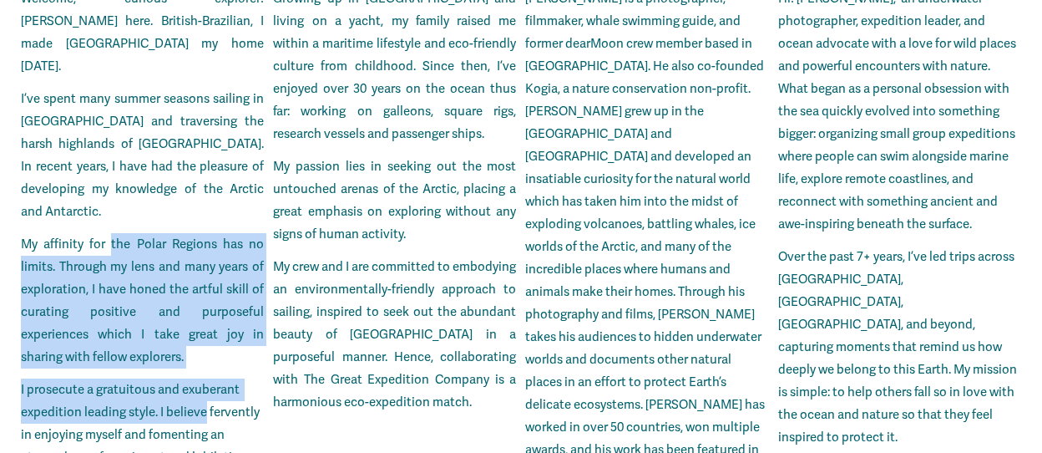
drag, startPoint x: 112, startPoint y: 120, endPoint x: 180, endPoint y: 292, distance: 184.9
click at [180, 292] on div "Welcome, curious explorer! [PERSON_NAME] here. British-Brazilian, I made [GEOGR…" at bounding box center [142, 368] width 243 height 762
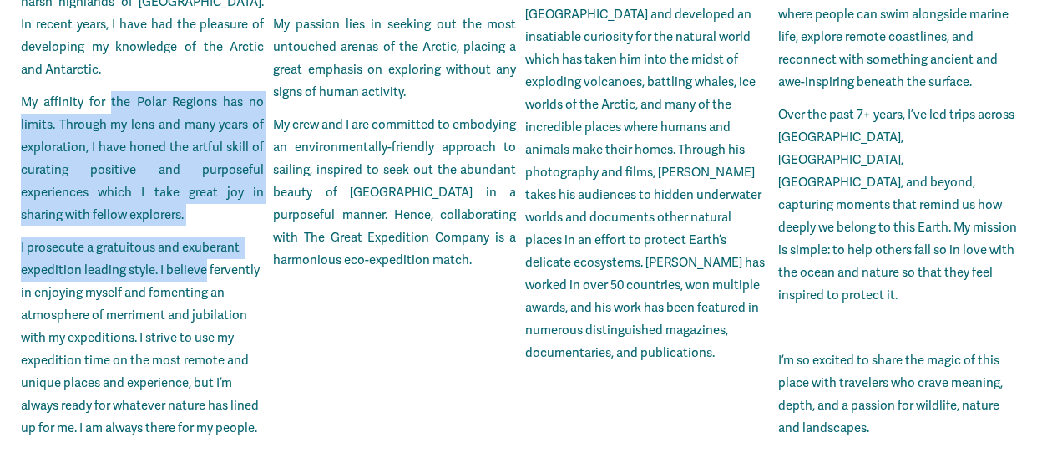
scroll to position [4340, 0]
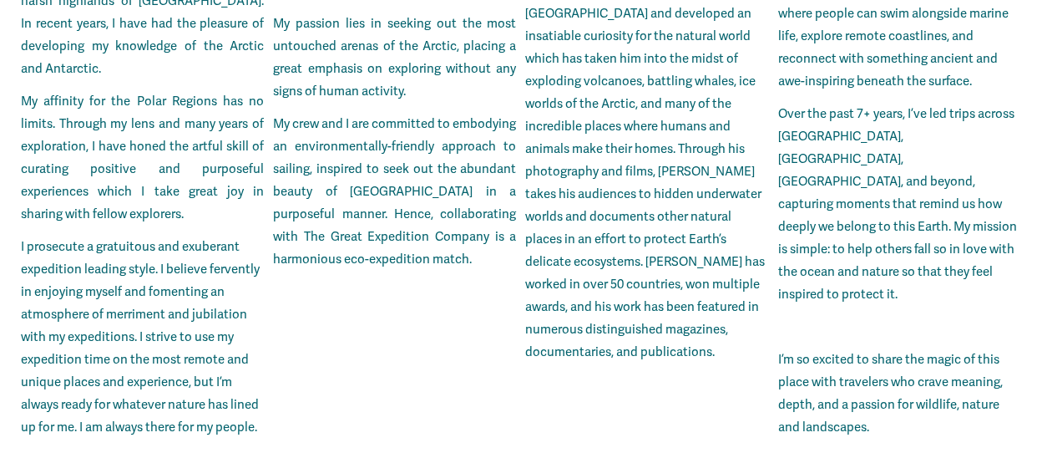
click at [121, 236] on p "I prosecute a gratuitous and exuberant expedition leading style. I believe ferv…" at bounding box center [142, 337] width 243 height 203
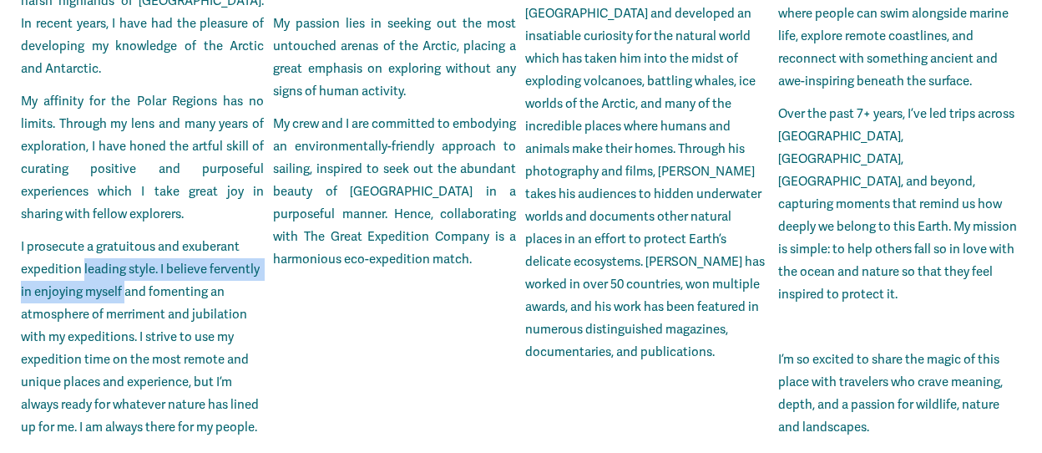
drag, startPoint x: 121, startPoint y: 172, endPoint x: 93, endPoint y: 141, distance: 42.0
click at [93, 236] on p "I prosecute a gratuitous and exuberant expedition leading style. I believe ferv…" at bounding box center [142, 337] width 243 height 203
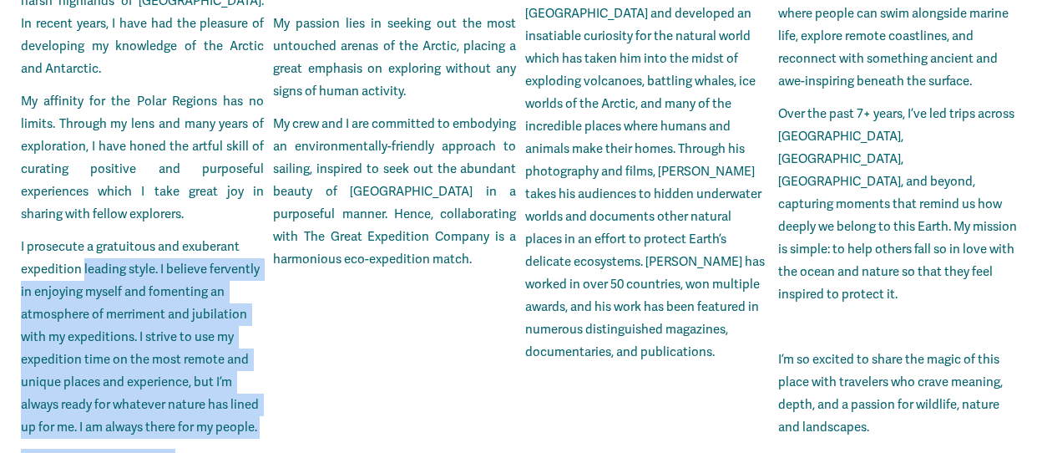
drag, startPoint x: 93, startPoint y: 141, endPoint x: 170, endPoint y: 315, distance: 190.3
click at [170, 315] on div "Welcome, curious explorer! [PERSON_NAME] here. British-Brazilian, I made [GEOGR…" at bounding box center [142, 226] width 243 height 762
click at [158, 295] on p "I prosecute a gratuitous and exuberant expedition leading style. I believe ferv…" at bounding box center [142, 337] width 243 height 203
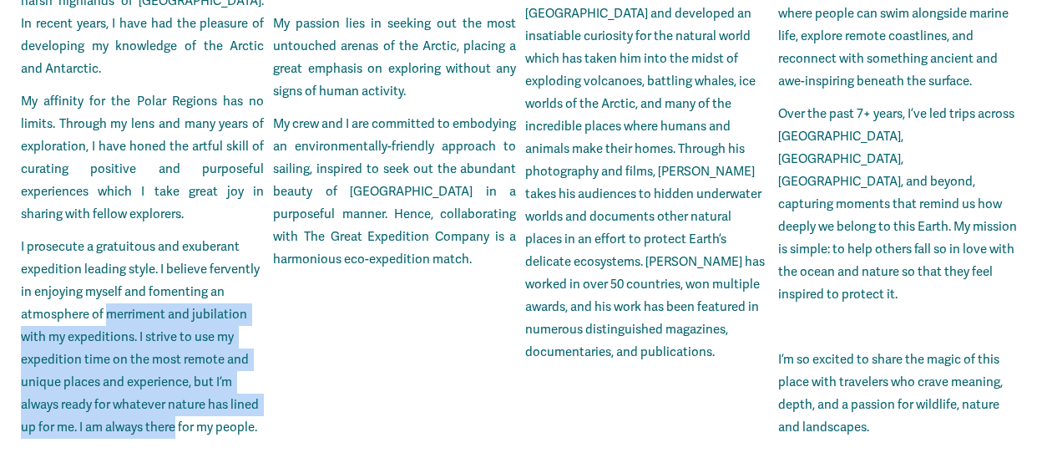
drag, startPoint x: 158, startPoint y: 295, endPoint x: 105, endPoint y: 190, distance: 116.9
click at [105, 236] on p "I prosecute a gratuitous and exuberant expedition leading style. I believe ferv…" at bounding box center [142, 337] width 243 height 203
drag, startPoint x: 105, startPoint y: 190, endPoint x: 155, endPoint y: 297, distance: 117.3
click at [155, 297] on p "I prosecute a gratuitous and exuberant expedition leading style. I believe ferv…" at bounding box center [142, 337] width 243 height 203
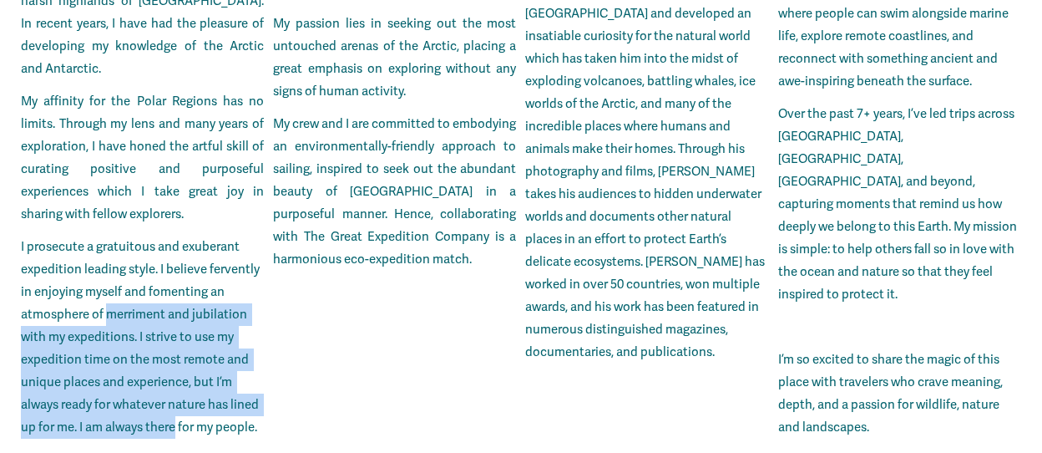
click at [155, 297] on p "I prosecute a gratuitous and exuberant expedition leading style. I believe ferv…" at bounding box center [142, 337] width 243 height 203
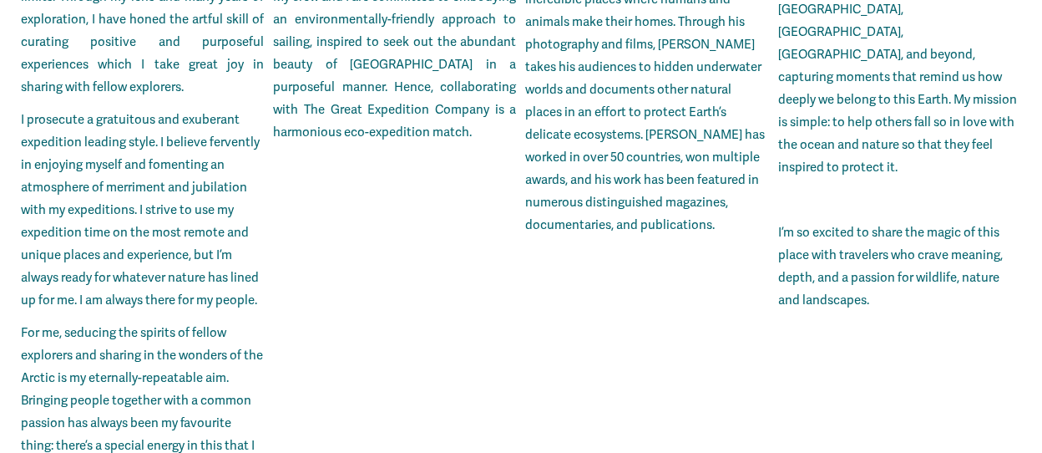
scroll to position [4468, 0]
click at [85, 321] on p "For me, seducing the spirits of fellow explorers and sharing in the wonders of …" at bounding box center [142, 400] width 243 height 158
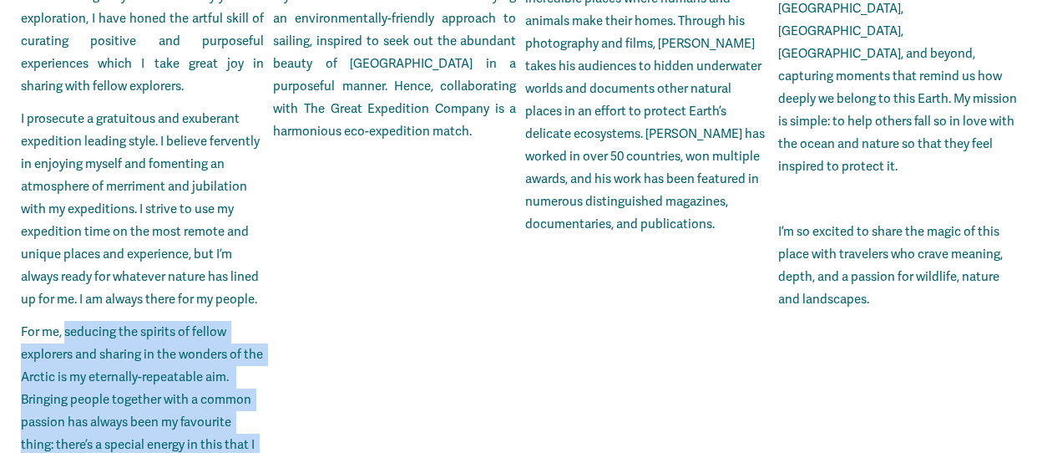
drag, startPoint x: 85, startPoint y: 211, endPoint x: 158, endPoint y: 363, distance: 167.7
click at [158, 363] on div "JOINING YOU ON BOARD The Great Expedition Company has no back-office. Expeditio…" at bounding box center [521, 256] width 1042 height 2673
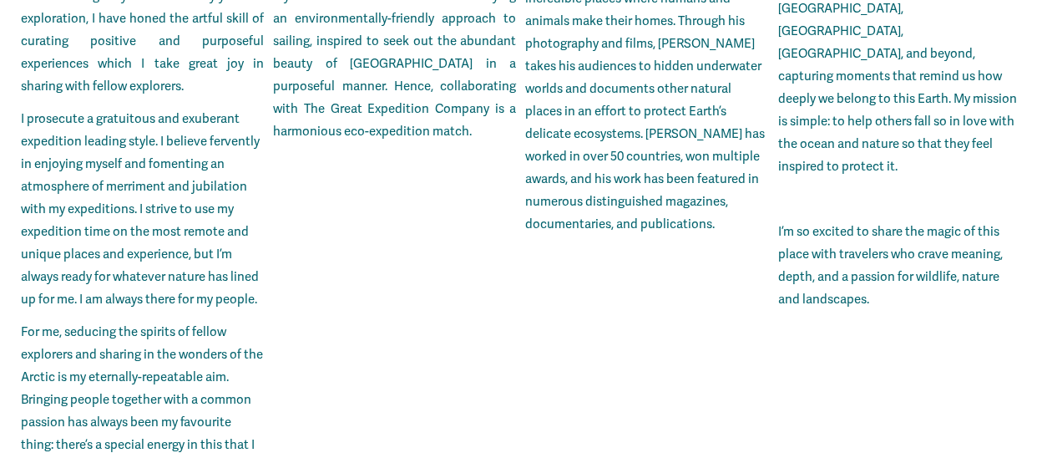
click at [190, 355] on div "Welcome, curious explorer! [PERSON_NAME] here. British-Brazilian, I made [GEOGR…" at bounding box center [142, 103] width 243 height 772
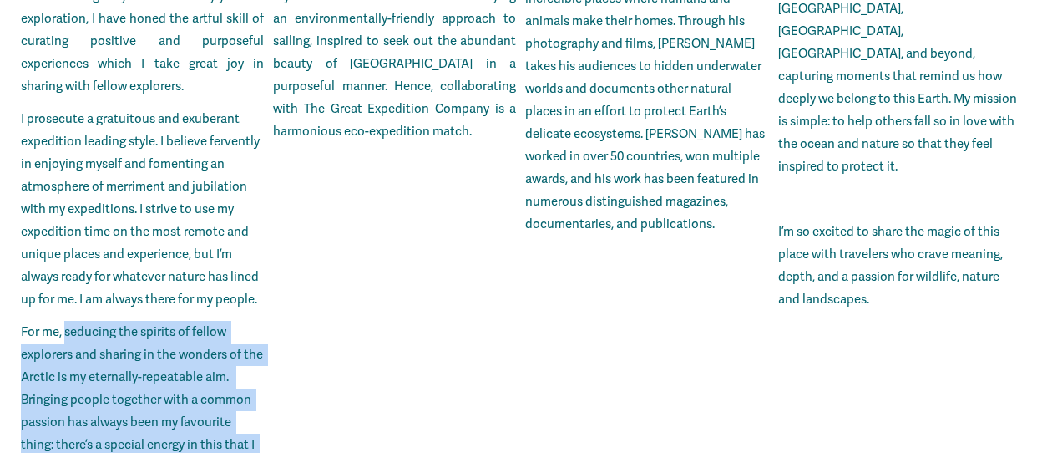
drag, startPoint x: 190, startPoint y: 355, endPoint x: 104, endPoint y: 210, distance: 168.2
click at [104, 210] on div "Welcome, curious explorer! [PERSON_NAME] here. British-Brazilian, I made [GEOGR…" at bounding box center [142, 103] width 243 height 772
click at [104, 321] on p "For me, seducing the spirits of fellow explorers and sharing in the wonders of …" at bounding box center [142, 400] width 243 height 158
drag, startPoint x: 104, startPoint y: 210, endPoint x: 218, endPoint y: 359, distance: 187.6
click at [218, 359] on div "Welcome, curious explorer! [PERSON_NAME] here. British-Brazilian, I made [GEOGR…" at bounding box center [142, 103] width 243 height 772
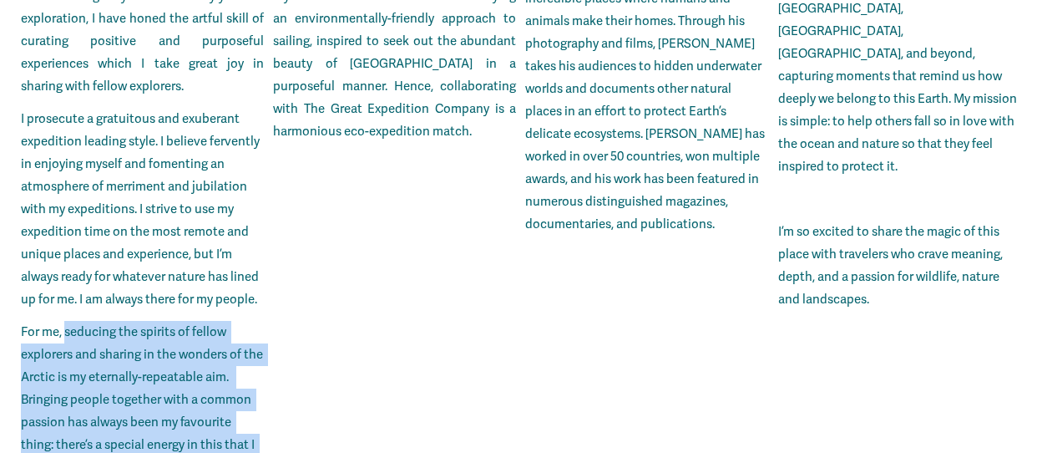
click at [218, 359] on div "Welcome, curious explorer! [PERSON_NAME] here. British-Brazilian, I made [GEOGR…" at bounding box center [142, 103] width 243 height 772
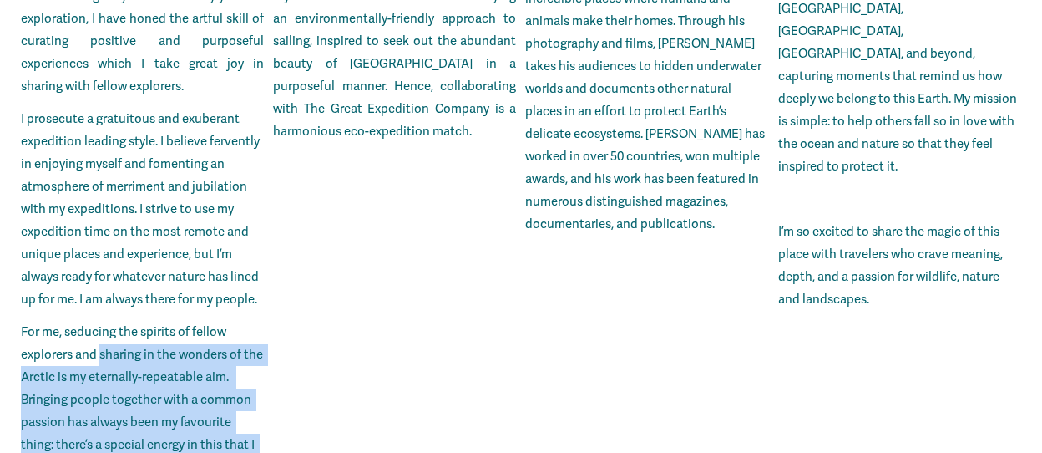
drag, startPoint x: 218, startPoint y: 359, endPoint x: 128, endPoint y: 236, distance: 152.4
click at [128, 236] on div "Welcome, curious explorer! [PERSON_NAME] here. British-Brazilian, I made [GEOGR…" at bounding box center [142, 103] width 243 height 772
click at [128, 321] on p "For me, seducing the spirits of fellow explorers and sharing in the wonders of …" at bounding box center [142, 400] width 243 height 158
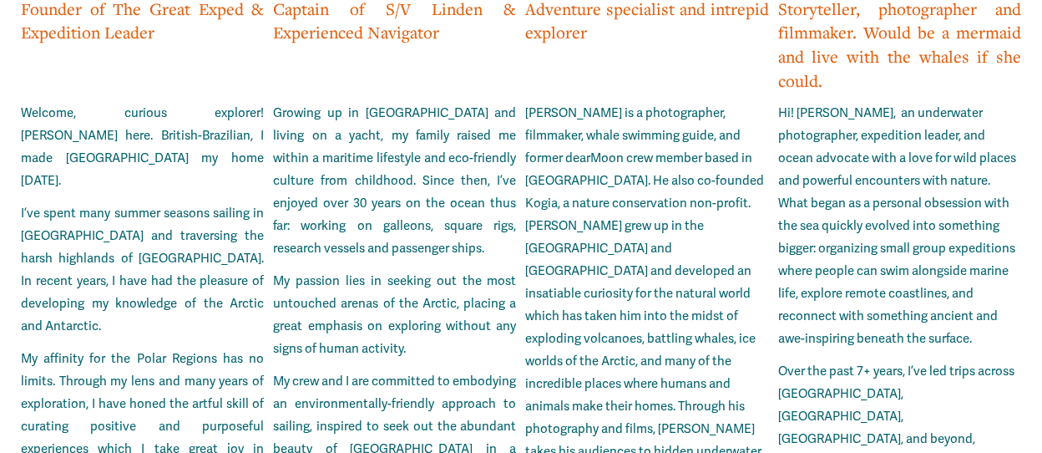
scroll to position [4084, 0]
click at [366, 101] on p "Growing up in [GEOGRAPHIC_DATA] and living on a yacht, my family raised me with…" at bounding box center [394, 180] width 243 height 158
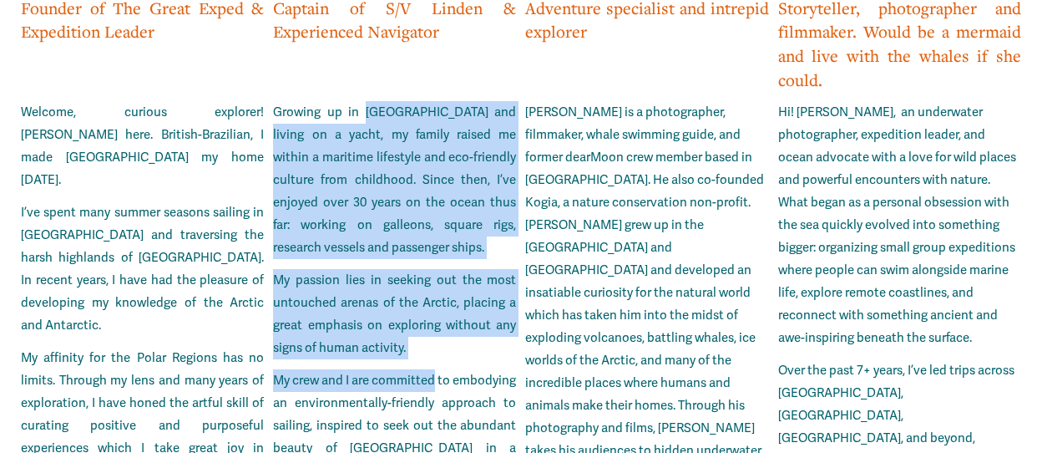
drag, startPoint x: 366, startPoint y: 29, endPoint x: 450, endPoint y: 314, distance: 297.1
click at [450, 314] on div "Growing up in [GEOGRAPHIC_DATA] and living on a yacht, my family raised me with…" at bounding box center [394, 314] width 243 height 426
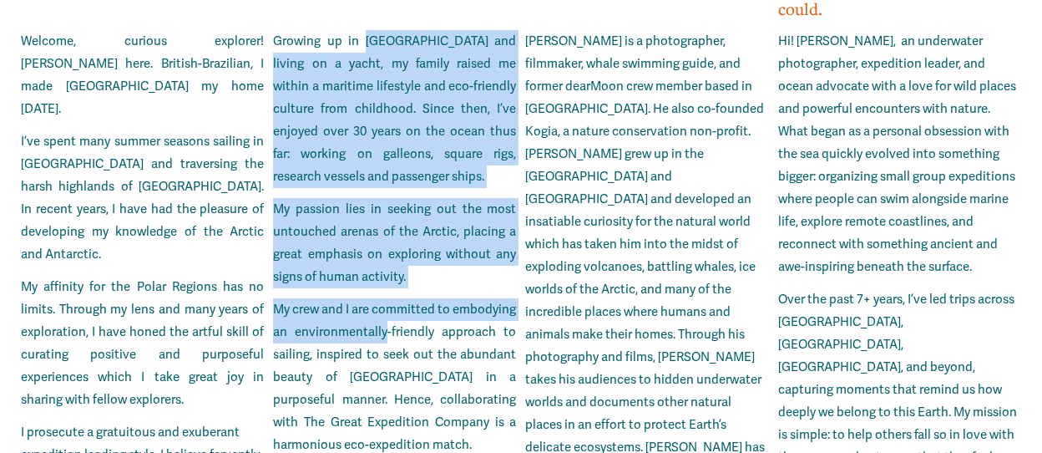
scroll to position [4156, 0]
click at [372, 197] on p "My passion lies in seeking out the most untouched arenas of the Arctic, placing…" at bounding box center [394, 242] width 243 height 90
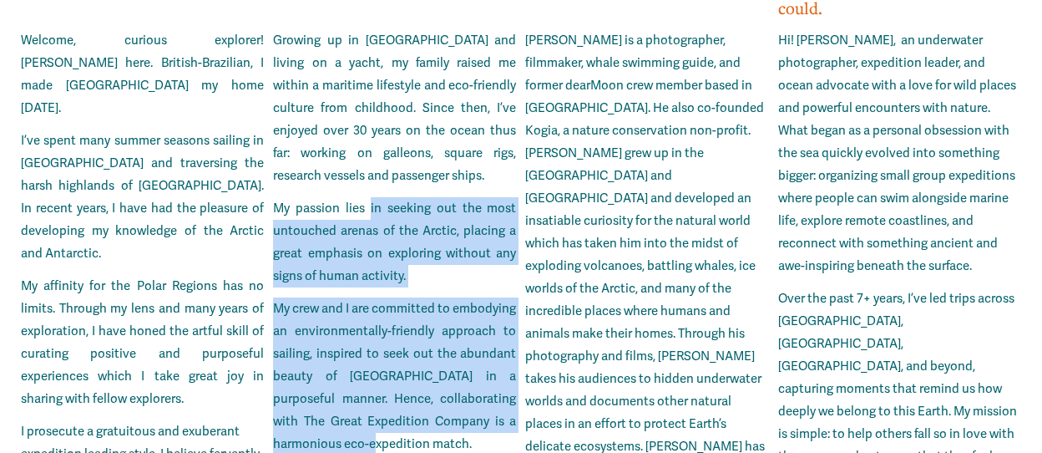
drag, startPoint x: 372, startPoint y: 124, endPoint x: 423, endPoint y: 377, distance: 258.3
drag, startPoint x: 423, startPoint y: 377, endPoint x: 366, endPoint y: 117, distance: 266.1
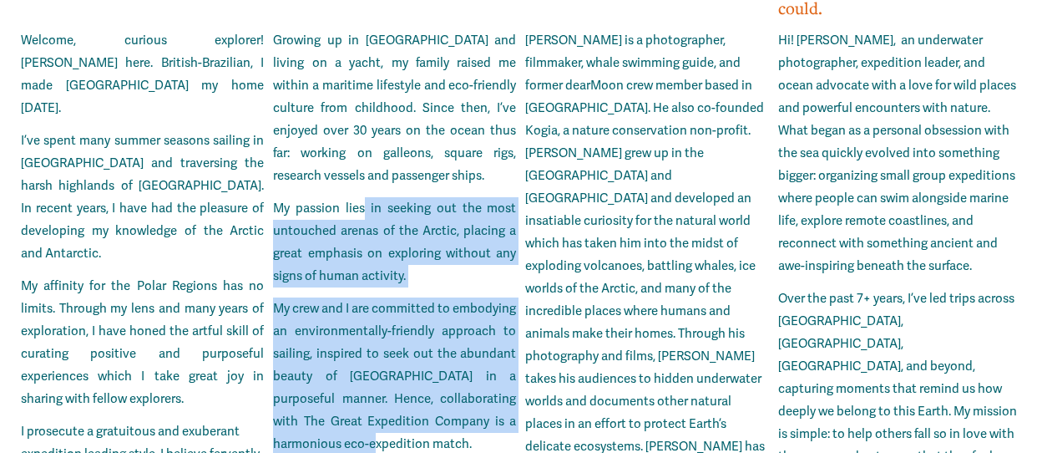
click at [366, 197] on p "My passion lies in seeking out the most untouched arenas of the Arctic, placing…" at bounding box center [394, 242] width 243 height 90
drag, startPoint x: 366, startPoint y: 117, endPoint x: 490, endPoint y: 382, distance: 292.6
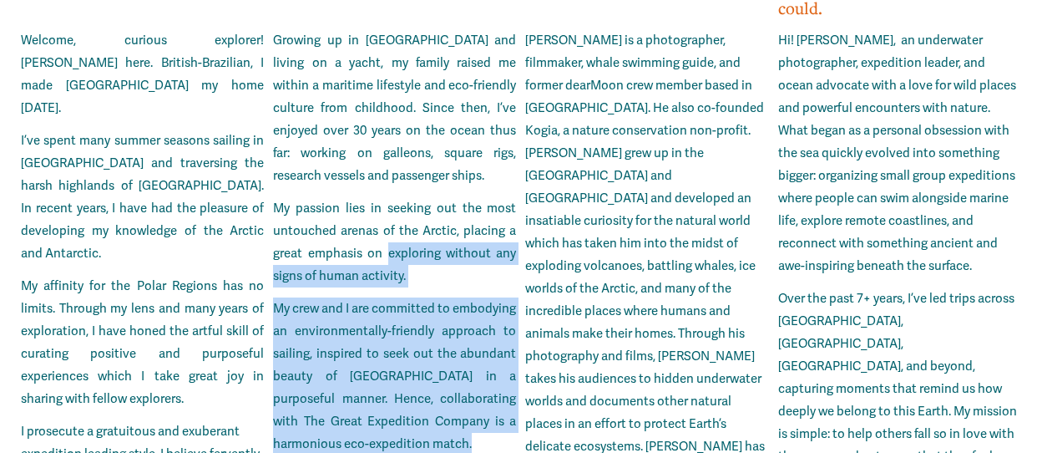
drag, startPoint x: 490, startPoint y: 382, endPoint x: 388, endPoint y: 179, distance: 227.5
click at [388, 197] on p "My passion lies in seeking out the most untouched arenas of the Arctic, placing…" at bounding box center [394, 242] width 243 height 90
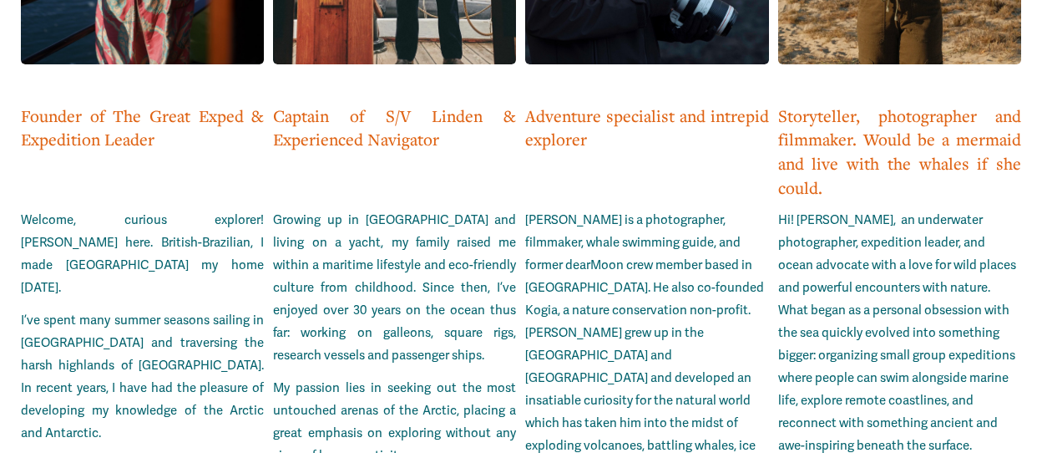
scroll to position [3974, 0]
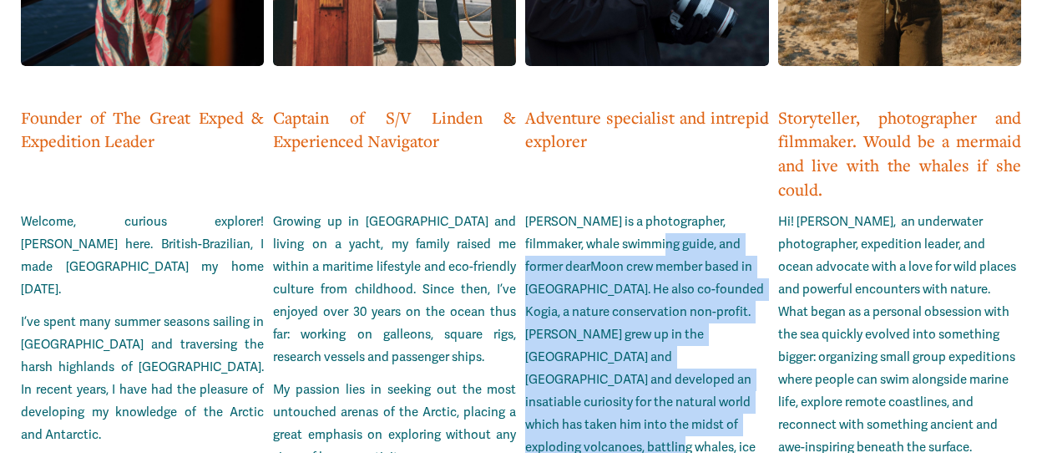
drag, startPoint x: 619, startPoint y: 151, endPoint x: 643, endPoint y: 338, distance: 188.7
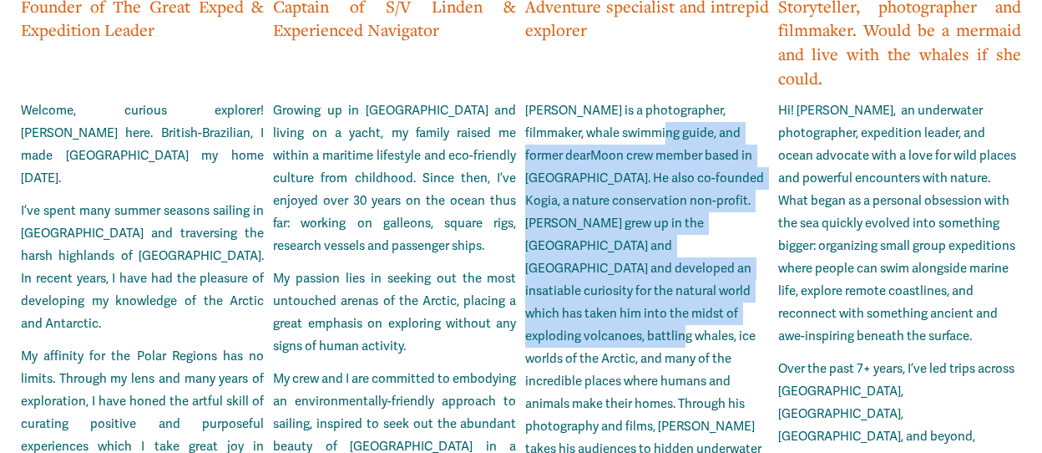
scroll to position [4086, 0]
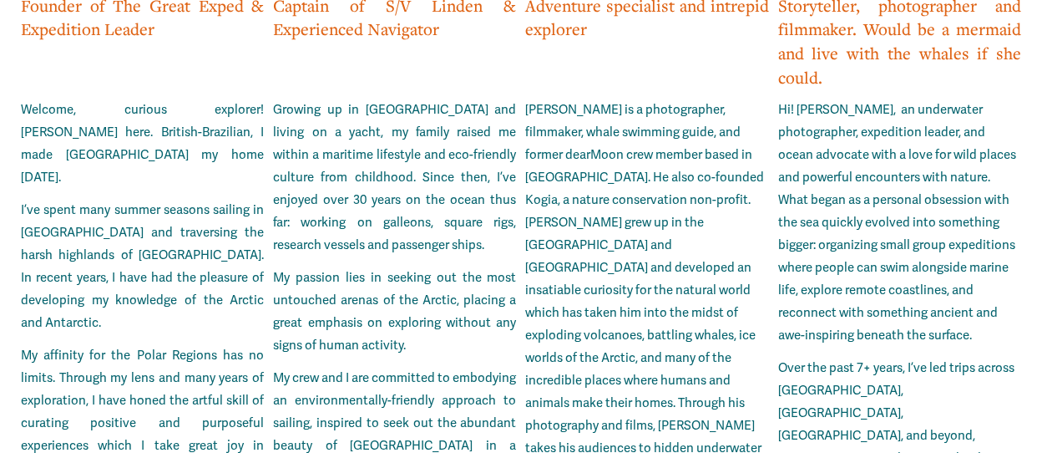
click at [643, 338] on p "[PERSON_NAME] is a photographer, filmmaker, whale swimming guide, and former de…" at bounding box center [646, 358] width 243 height 519
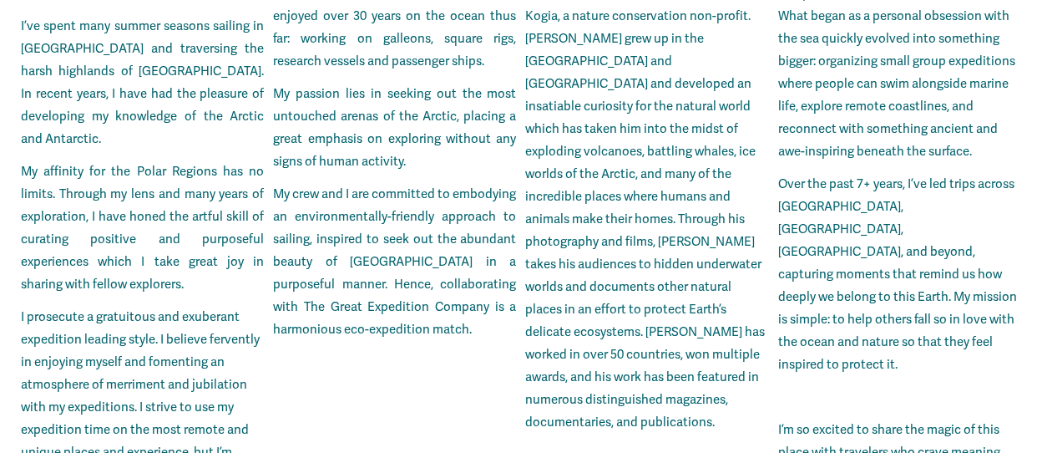
scroll to position [4271, 0]
click at [641, 293] on p "[PERSON_NAME] is a photographer, filmmaker, whale swimming guide, and former de…" at bounding box center [646, 173] width 243 height 519
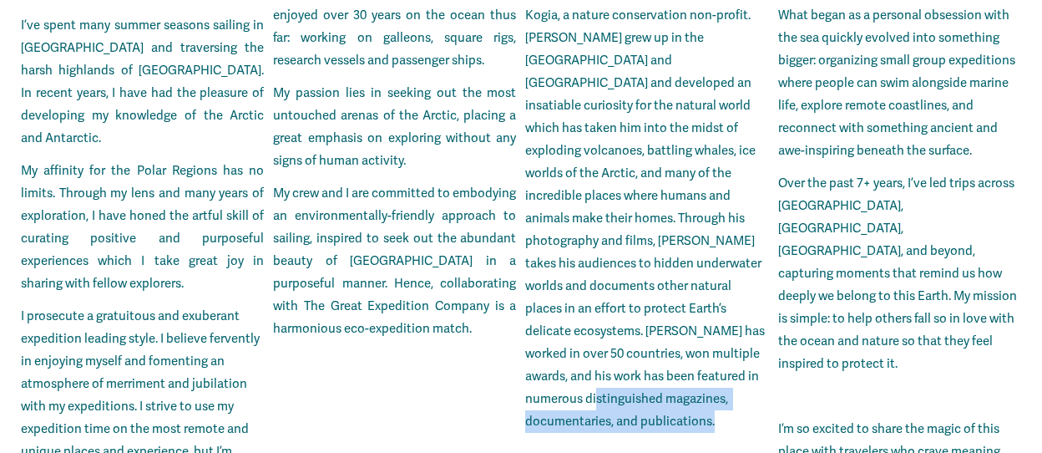
click at [641, 293] on p "[PERSON_NAME] is a photographer, filmmaker, whale swimming guide, and former de…" at bounding box center [646, 173] width 243 height 519
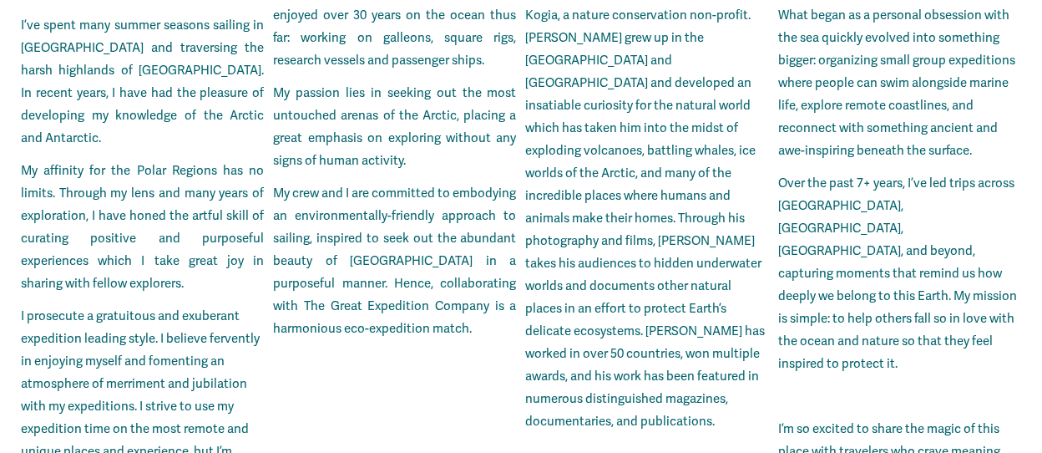
click at [630, 109] on p "[PERSON_NAME] is a photographer, filmmaker, whale swimming guide, and former de…" at bounding box center [646, 173] width 243 height 519
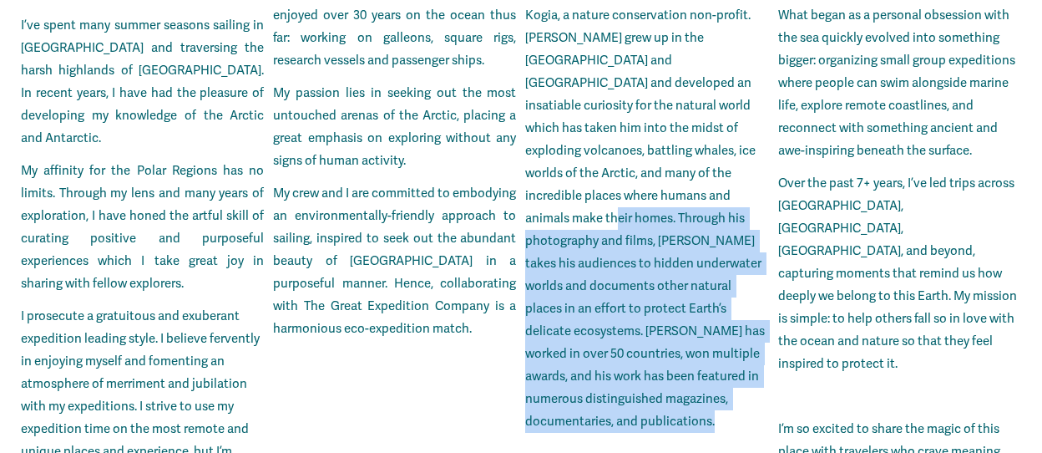
drag, startPoint x: 630, startPoint y: 109, endPoint x: 663, endPoint y: 296, distance: 189.2
click at [663, 296] on p "[PERSON_NAME] is a photographer, filmmaker, whale swimming guide, and former de…" at bounding box center [646, 173] width 243 height 519
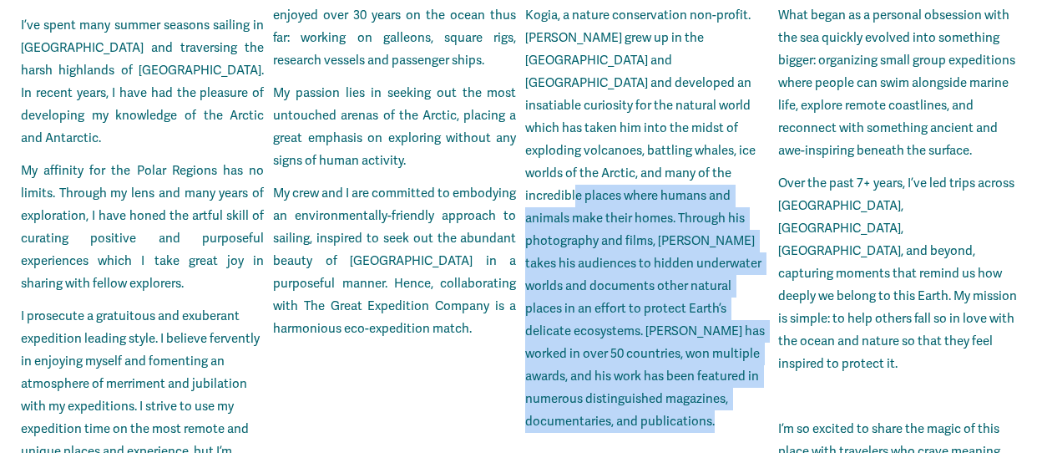
drag, startPoint x: 663, startPoint y: 296, endPoint x: 607, endPoint y: 93, distance: 210.5
click at [607, 93] on p "[PERSON_NAME] is a photographer, filmmaker, whale swimming guide, and former de…" at bounding box center [646, 173] width 243 height 519
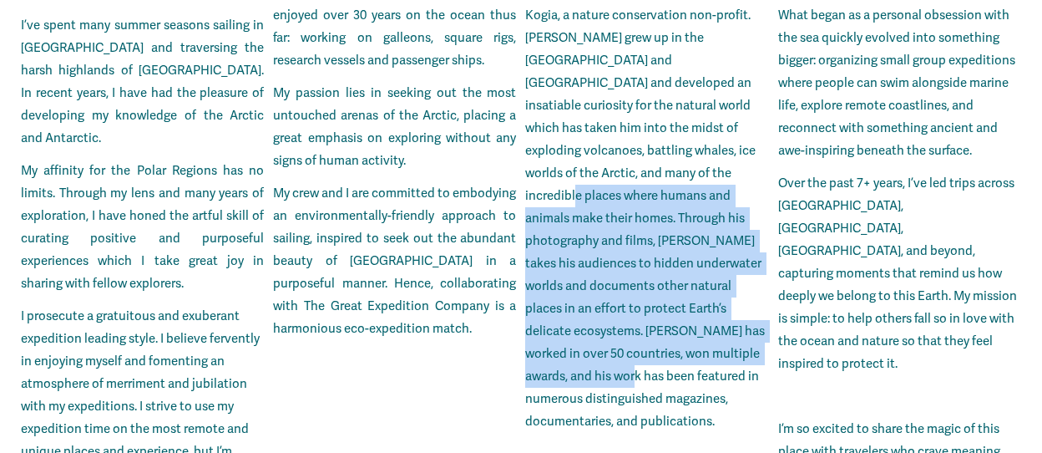
drag, startPoint x: 607, startPoint y: 93, endPoint x: 636, endPoint y: 302, distance: 210.7
click at [636, 302] on p "[PERSON_NAME] is a photographer, filmmaker, whale swimming guide, and former de…" at bounding box center [646, 173] width 243 height 519
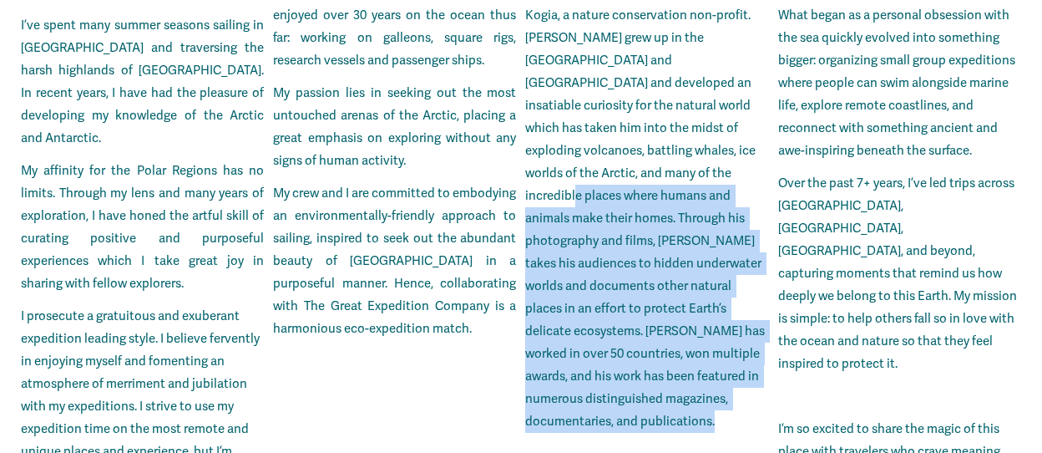
click at [636, 302] on p "[PERSON_NAME] is a photographer, filmmaker, whale swimming guide, and former de…" at bounding box center [646, 173] width 243 height 519
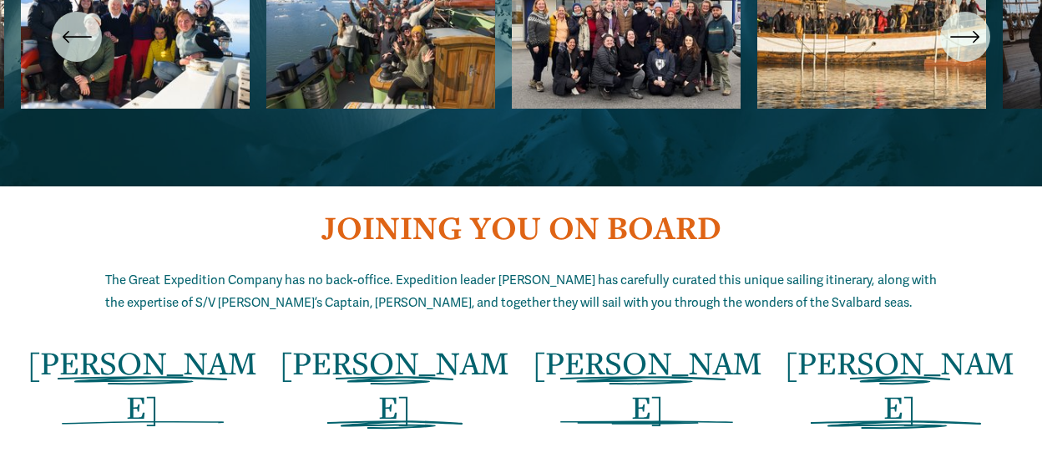
scroll to position [3200, 0]
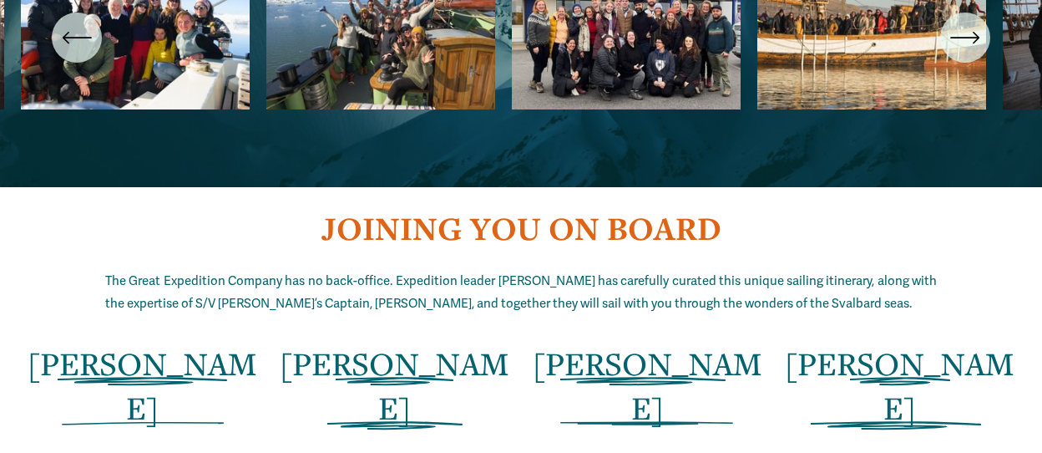
click at [622, 342] on span "[PERSON_NAME]" at bounding box center [648, 385] width 230 height 86
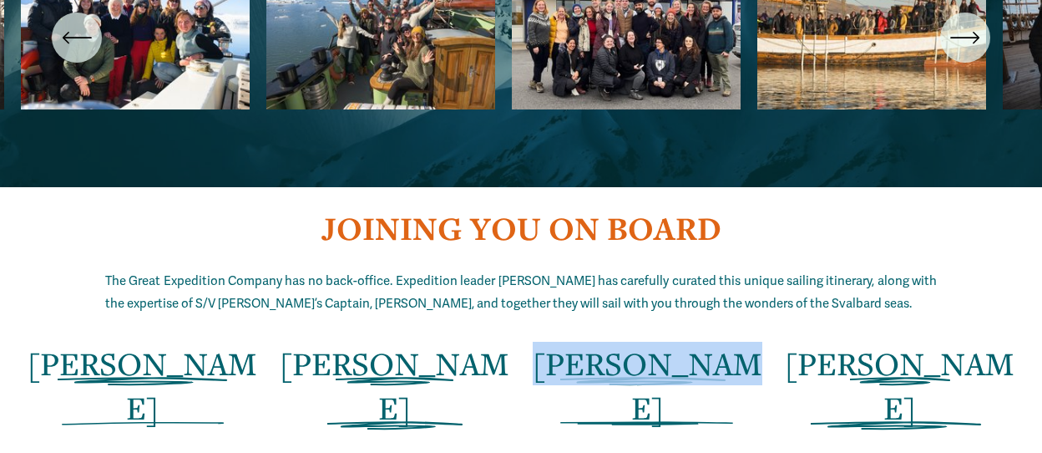
drag, startPoint x: 622, startPoint y: 271, endPoint x: 684, endPoint y: 273, distance: 61.8
click at [684, 342] on span "[PERSON_NAME]" at bounding box center [648, 385] width 230 height 86
drag, startPoint x: 684, startPoint y: 273, endPoint x: 885, endPoint y: 322, distance: 207.2
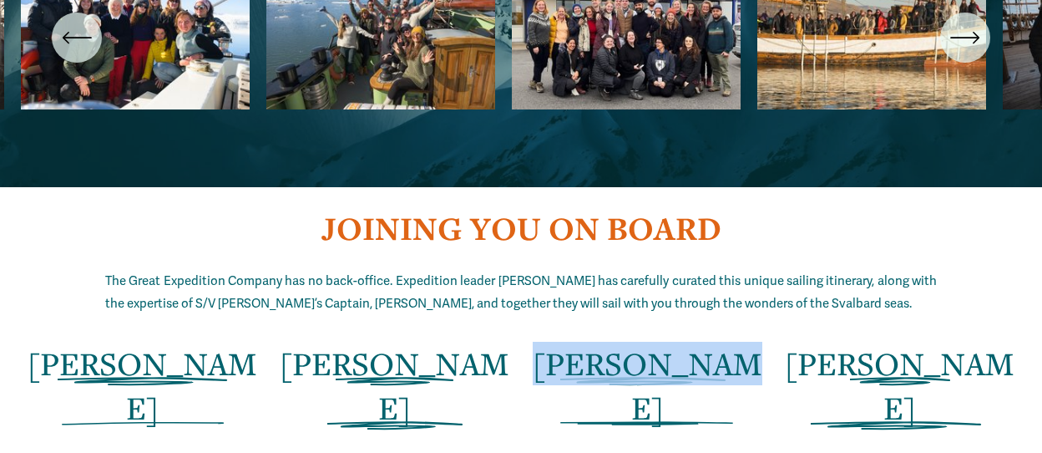
click at [885, 342] on span "[PERSON_NAME]" at bounding box center [900, 385] width 230 height 86
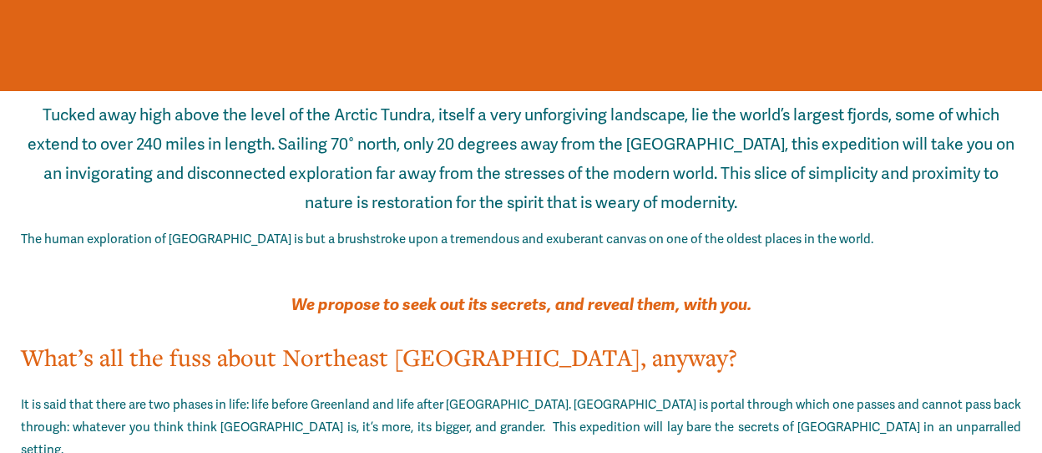
scroll to position [2759, 0]
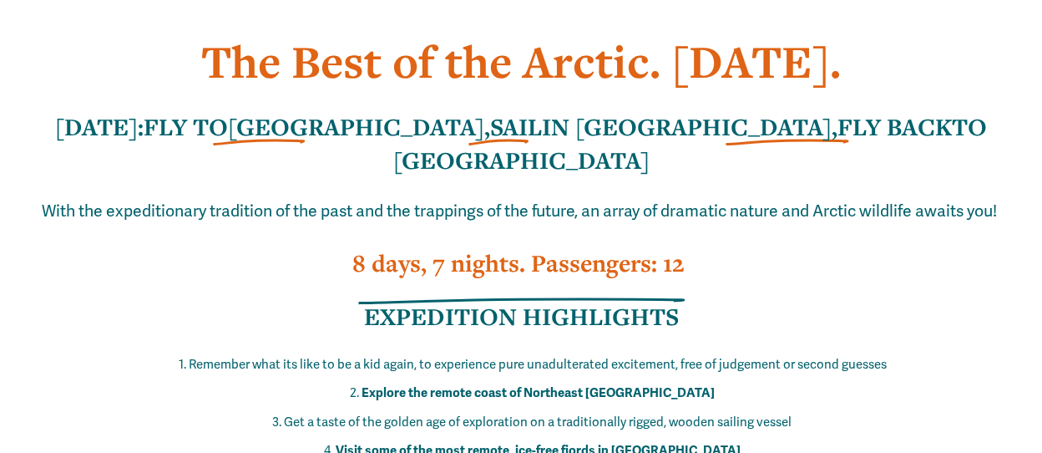
scroll to position [449, 0]
